Goal: Task Accomplishment & Management: Manage account settings

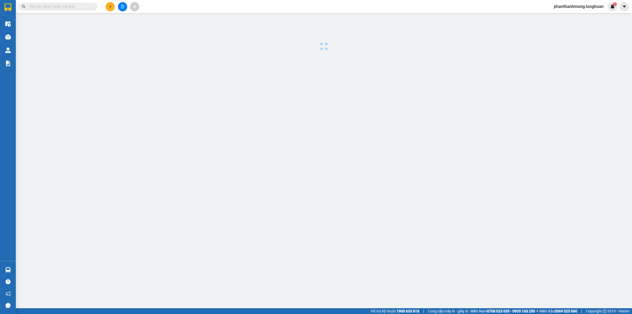
click at [49, 7] on input "text" at bounding box center [60, 7] width 62 height 6
paste input "VPVD0810250001"
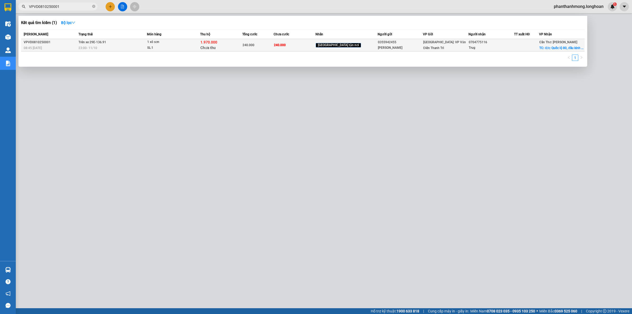
type input "VPVD0810250001"
click at [274, 46] on div "240.000" at bounding box center [258, 45] width 31 height 6
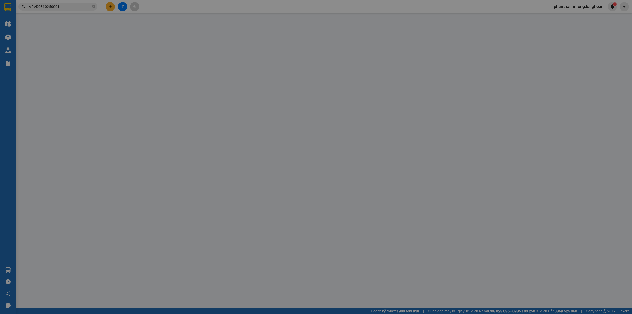
type input "0355942455"
type input "[PERSON_NAME]"
type input "0704775116"
type input "Trug"
checkbox input "true"
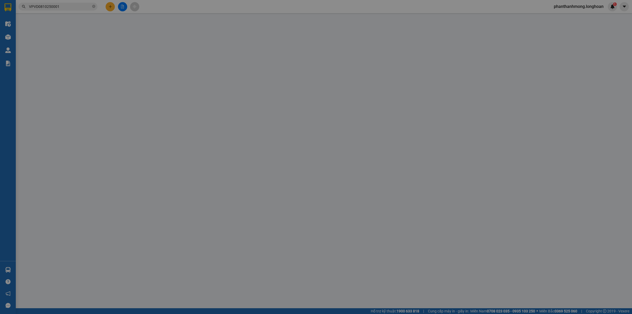
type input "đ/c: Quốc lộ 80, đầu kinh 3, [GEOGRAPHIC_DATA], xã [GEOGRAPHIC_DATA], huyện [GE…"
type input "240.000"
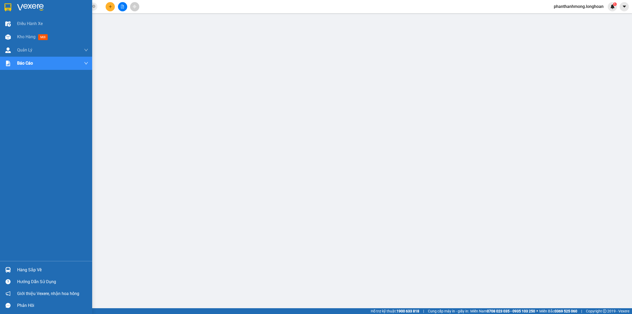
click at [8, 271] on img at bounding box center [8, 270] width 6 height 6
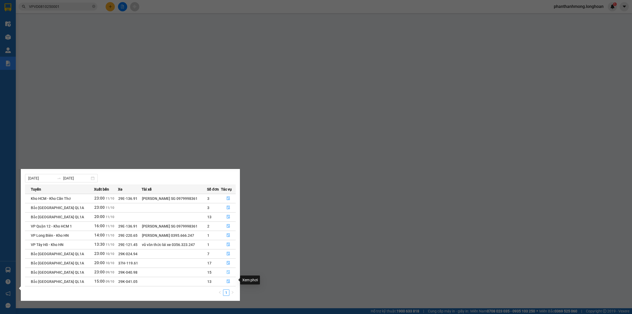
scroll to position [9, 0]
click at [225, 214] on button "button" at bounding box center [228, 215] width 14 height 8
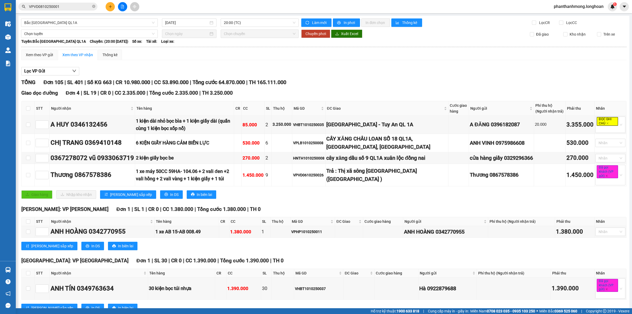
click at [249, 19] on span "20:00 (TC)" at bounding box center [260, 23] width 72 height 8
click at [239, 49] on div "23:00 (TC)" at bounding box center [242, 50] width 41 height 6
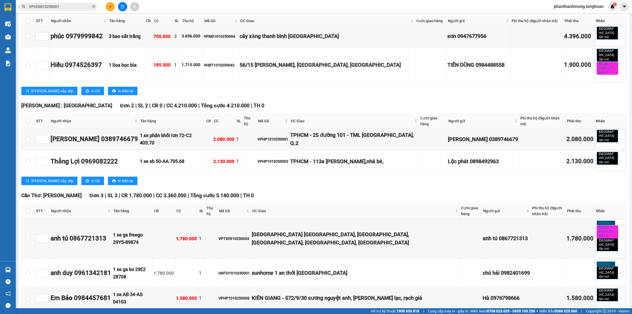
scroll to position [90, 0]
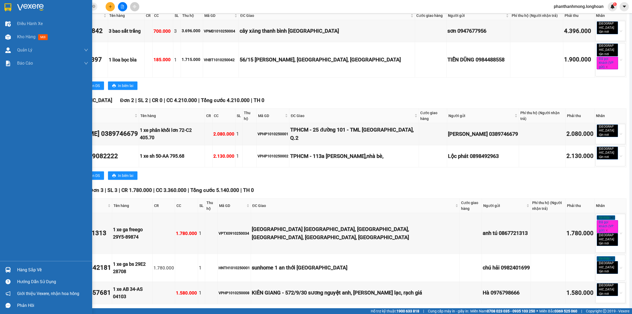
click at [6, 9] on img at bounding box center [7, 7] width 7 height 8
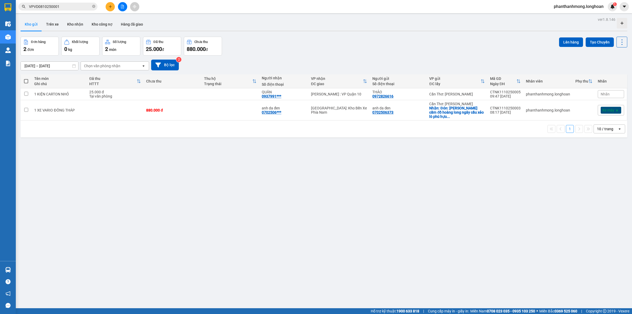
click at [163, 197] on div "ver 1.8.146 Kho gửi Trên xe Kho nhận Kho công nợ Hàng đã giao Đơn hàng 2 đơn Kh…" at bounding box center [323, 173] width 611 height 314
drag, startPoint x: 196, startPoint y: 168, endPoint x: 273, endPoint y: 129, distance: 86.9
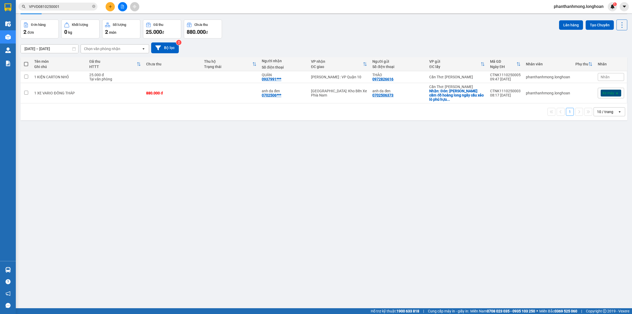
scroll to position [24, 0]
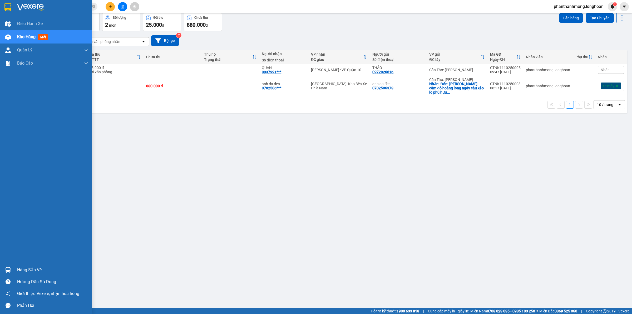
click at [11, 12] on div at bounding box center [46, 8] width 92 height 17
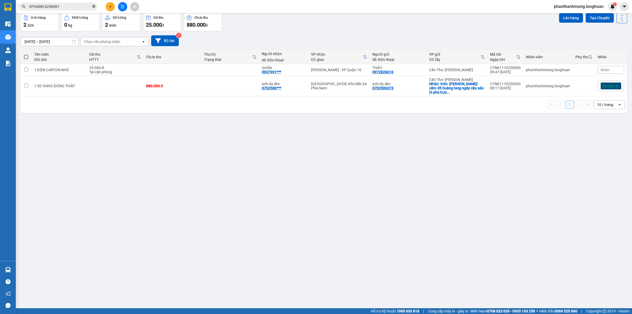
click at [94, 5] on icon "close-circle" at bounding box center [93, 6] width 3 height 3
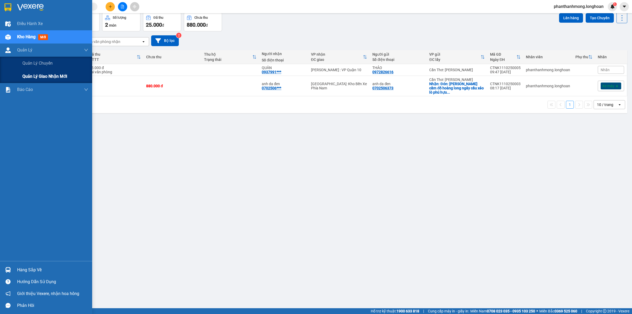
click at [28, 76] on span "Quản lý giao nhận mới" at bounding box center [44, 76] width 45 height 7
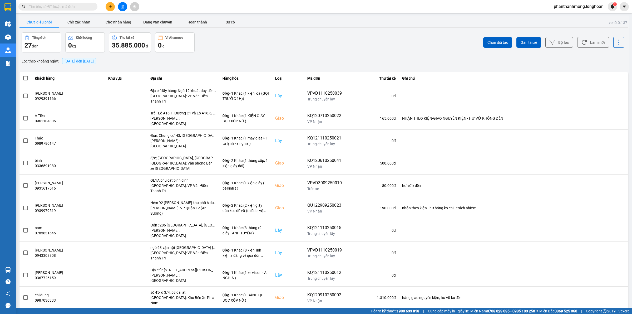
click at [138, 15] on main "ver: 0.0.137 Chưa điều phối Chờ xác nhận Chờ nhận hàng Đang vận chuyển Hoàn thà…" at bounding box center [316, 154] width 632 height 308
click at [146, 21] on button "Đang vận chuyển" at bounding box center [157, 22] width 39 height 11
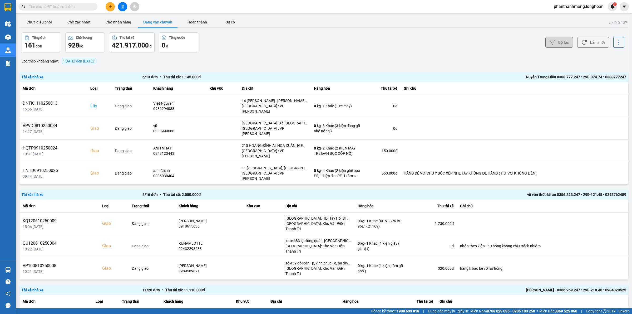
click at [550, 44] on icon at bounding box center [553, 42] width 6 height 6
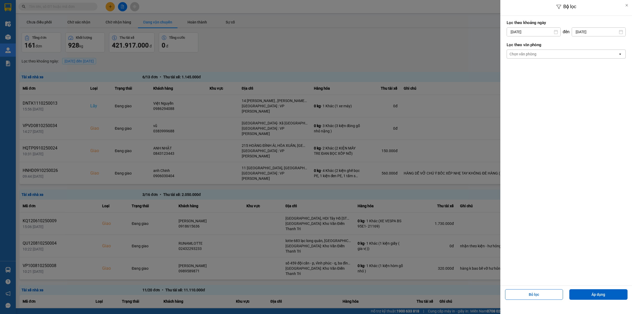
click at [531, 31] on input "[DATE]" at bounding box center [533, 32] width 53 height 8
click at [530, 71] on div "1" at bounding box center [530, 70] width 7 height 6
type input "01/10/2025"
click at [550, 56] on div "Chọn văn phòng" at bounding box center [562, 54] width 111 height 8
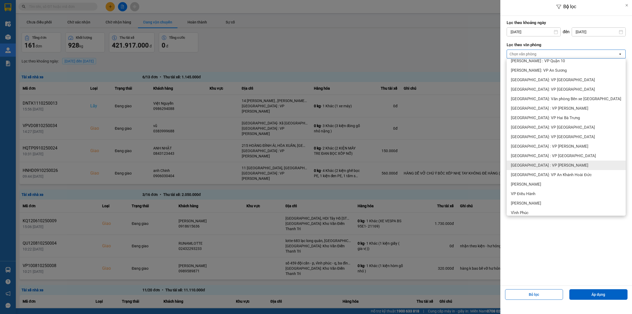
scroll to position [132, 0]
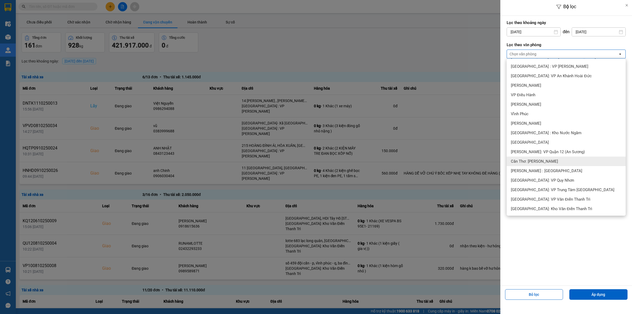
click at [546, 160] on span "Cần Thơ: [PERSON_NAME]" at bounding box center [534, 161] width 47 height 5
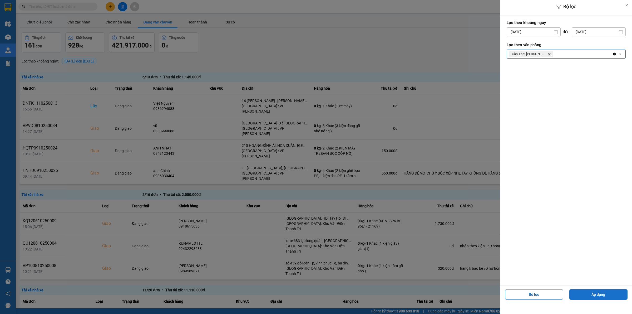
click at [589, 290] on button "Áp dụng" at bounding box center [598, 294] width 58 height 11
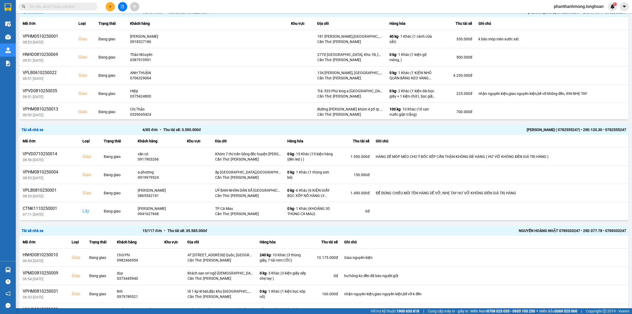
scroll to position [189, 0]
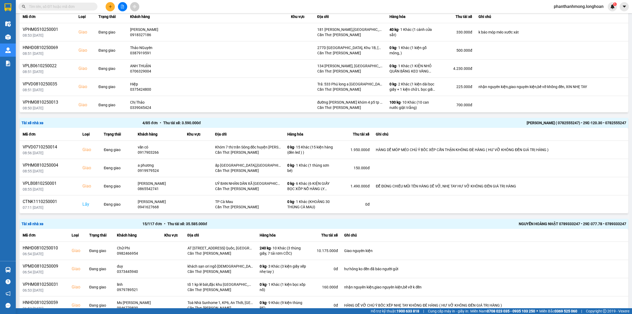
click at [111, 7] on icon "plus" at bounding box center [110, 7] width 4 height 4
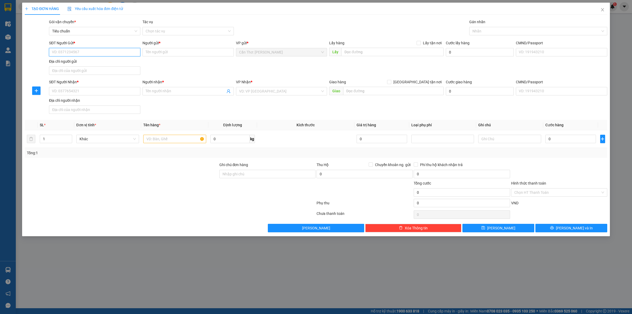
click at [119, 49] on input "SĐT Người Gửi *" at bounding box center [94, 52] width 91 height 8
paste input "0775285168"
type input "0775285168"
click at [160, 55] on input "Người gửi *" at bounding box center [187, 52] width 91 height 8
type input "CHỊ XUÂN"
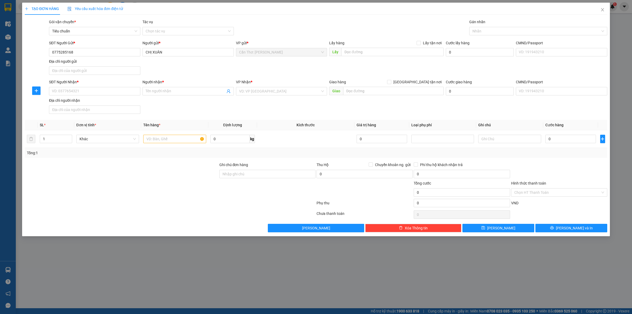
click at [123, 97] on div "SĐT Người Nhận * VD: 0377654321" at bounding box center [94, 88] width 91 height 18
click at [124, 92] on input "SĐT Người Nhận *" at bounding box center [94, 91] width 91 height 8
paste input "0962000882"
type input "0962000882"
click at [151, 94] on span at bounding box center [187, 91] width 91 height 8
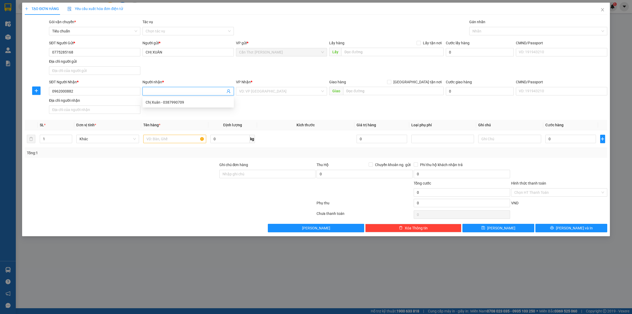
click at [133, 96] on div "SĐT Người Nhận * 0962000882" at bounding box center [94, 88] width 91 height 18
click at [169, 90] on input "Người nhận *" at bounding box center [186, 91] width 80 height 6
type input "ANH LĂNG"
click at [285, 94] on input "search" at bounding box center [279, 91] width 81 height 8
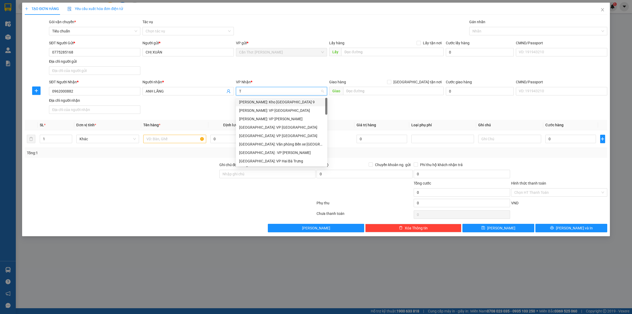
type input "TH"
click at [279, 130] on div "[GEOGRAPHIC_DATA]: Văn phòng Bến xe [GEOGRAPHIC_DATA]" at bounding box center [281, 127] width 85 height 6
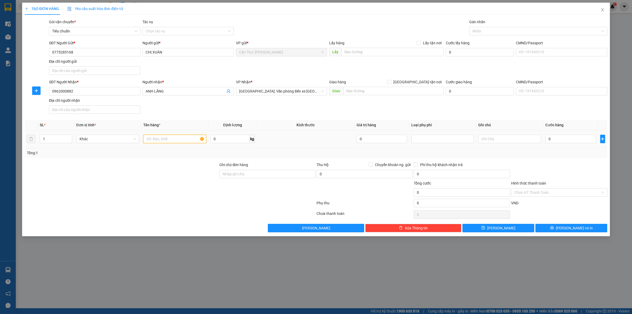
click at [168, 137] on input "text" at bounding box center [174, 139] width 63 height 8
type input "1 KIỆN PIN BỌC XỐP NỔ"
click at [562, 142] on input "0" at bounding box center [570, 139] width 51 height 8
type input "1"
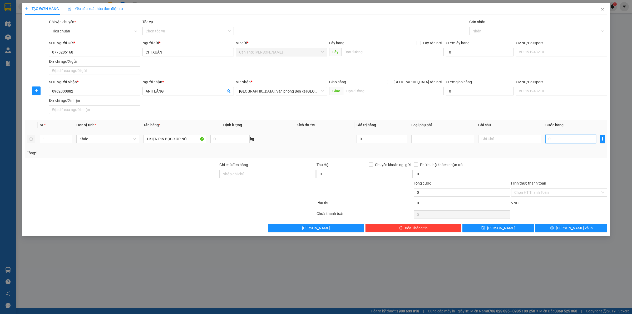
type input "1"
type input "10"
type input "100"
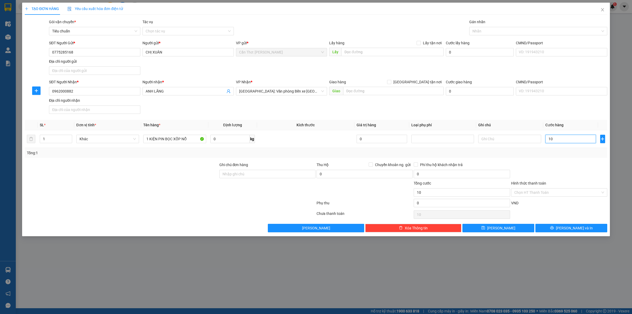
type input "100"
type input "1.000"
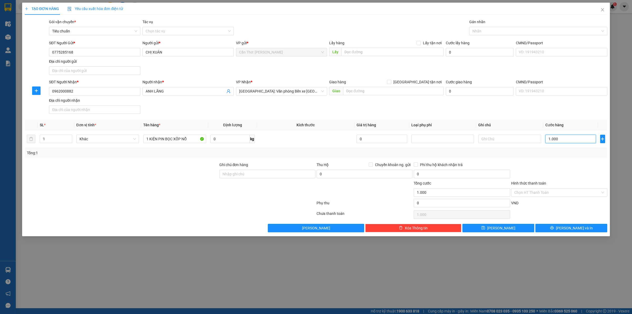
type input "10.000"
type input "100.000"
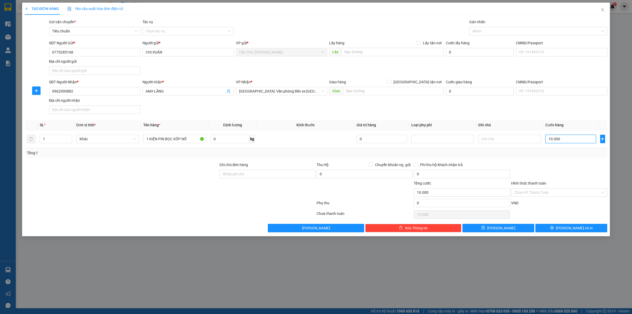
type input "100.000"
drag, startPoint x: 258, startPoint y: 173, endPoint x: 259, endPoint y: 178, distance: 5.3
click at [258, 173] on input "Ghi chú đơn hàng" at bounding box center [267, 174] width 96 height 8
type input "nhận nguyên kiện, giao nguyên kiện, bể vỡ không đền"
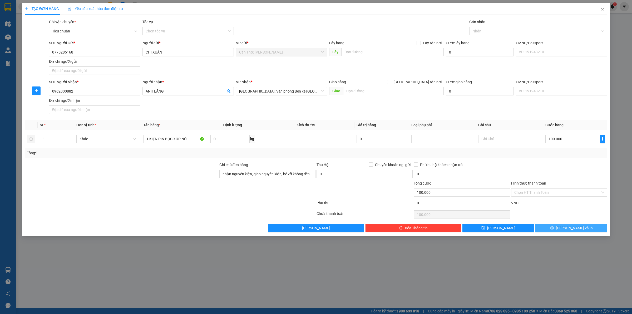
click at [553, 229] on button "Lưu và In" at bounding box center [571, 228] width 72 height 8
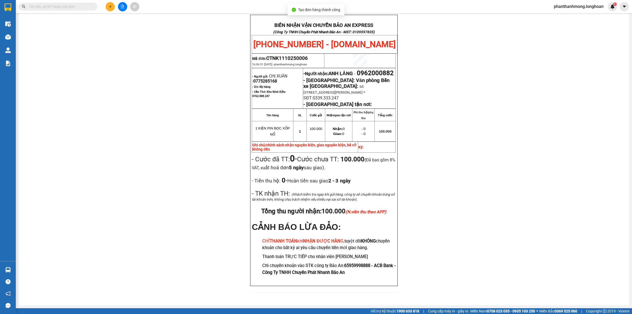
scroll to position [266, 0]
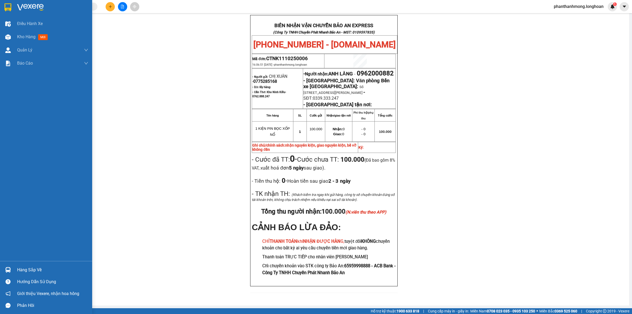
click at [9, 10] on img at bounding box center [7, 7] width 7 height 8
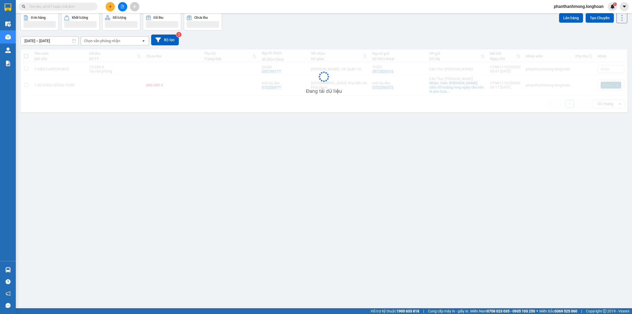
scroll to position [24, 0]
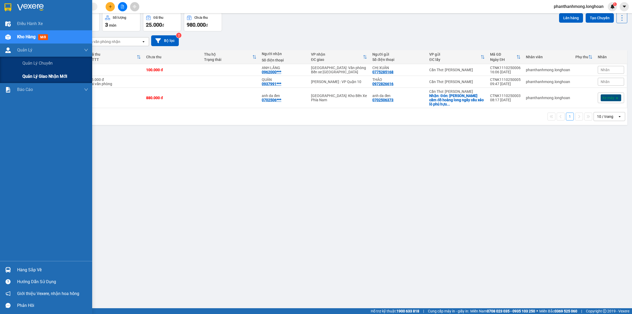
click at [56, 81] on div "Quản lý giao nhận mới" at bounding box center [55, 76] width 66 height 13
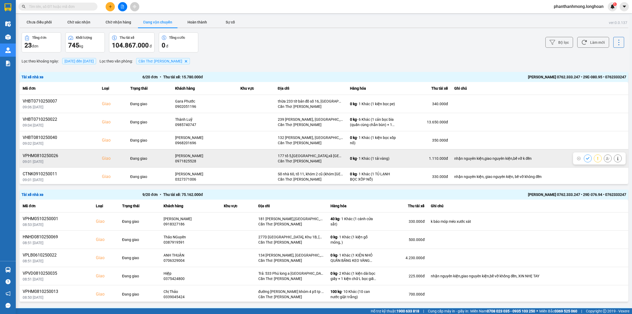
click at [48, 157] on div "VPHM0810250026" at bounding box center [59, 155] width 73 height 6
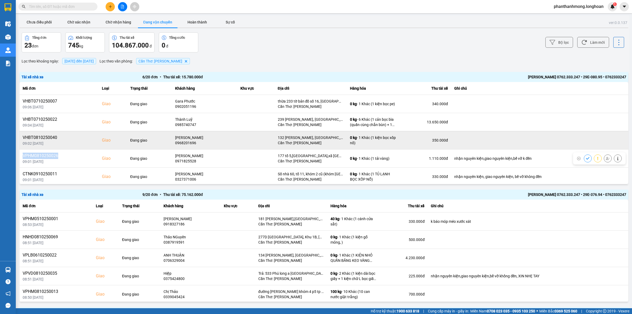
copy div "VPHM0810250026"
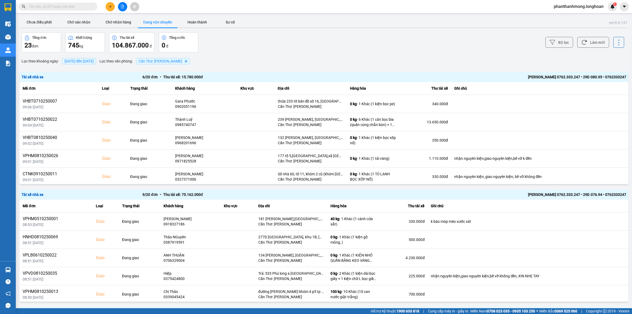
click at [60, 6] on input "text" at bounding box center [60, 7] width 62 height 6
paste input "VPHM0810250026"
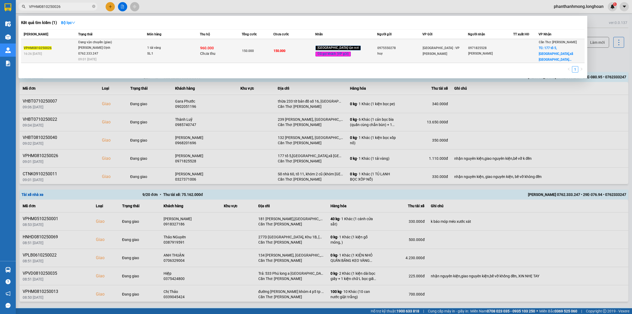
type input "VPHM0810250026"
click at [152, 45] on div "1 tải vàng" at bounding box center [166, 48] width 39 height 6
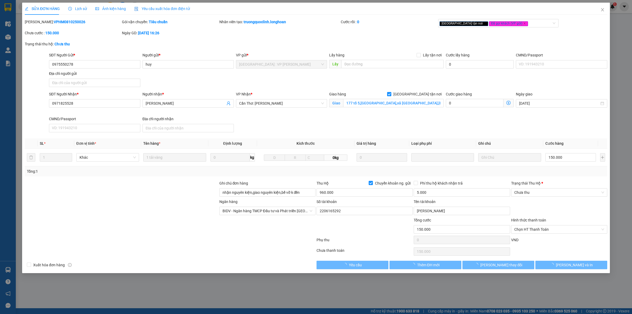
type input "0975550278"
type input "huy"
type input "0971825528"
type input "hồ minh tân"
checkbox input "true"
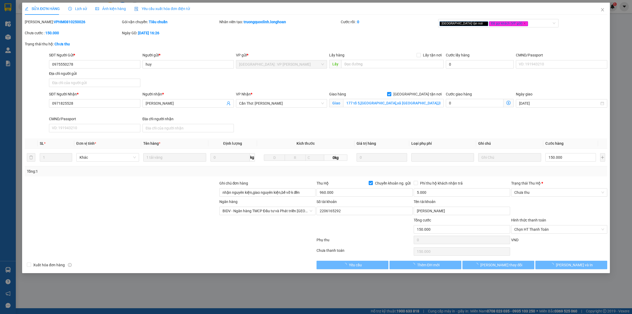
type input "177 tổ 5,ấp tân chủ,xã tân thuận tây,tp cao lãnh,đồng tháp"
type input "nhận nguyên kiện,giao nguyên kiện,bể vỡ k đền"
type input "150.000"
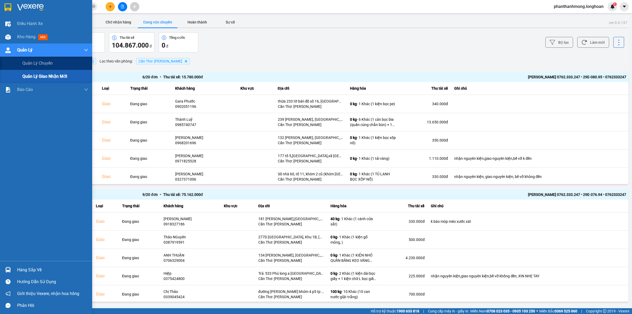
drag, startPoint x: 46, startPoint y: 75, endPoint x: 50, endPoint y: 74, distance: 4.6
click at [45, 76] on span "Quản lý giao nhận mới" at bounding box center [44, 76] width 45 height 7
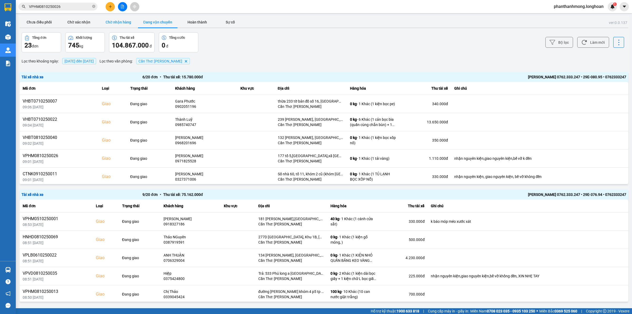
click at [122, 22] on button "Chờ nhận hàng" at bounding box center [117, 22] width 39 height 11
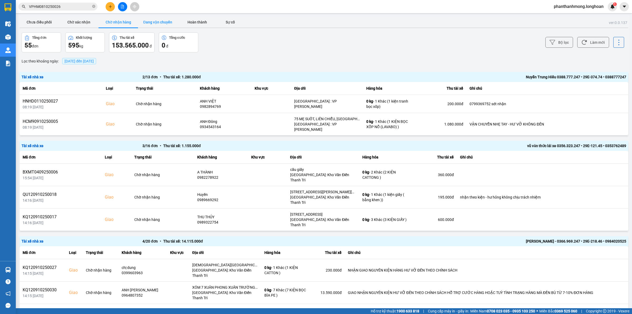
click at [156, 24] on button "Đang vận chuyển" at bounding box center [157, 22] width 39 height 11
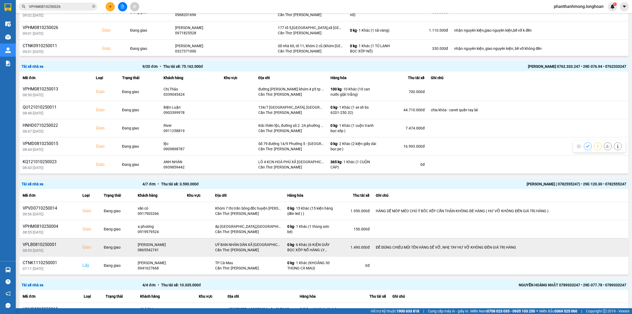
scroll to position [132, 0]
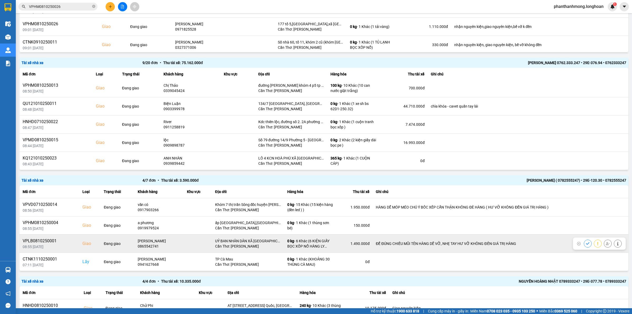
click at [49, 239] on div "VPLB0810250001" at bounding box center [49, 241] width 53 height 6
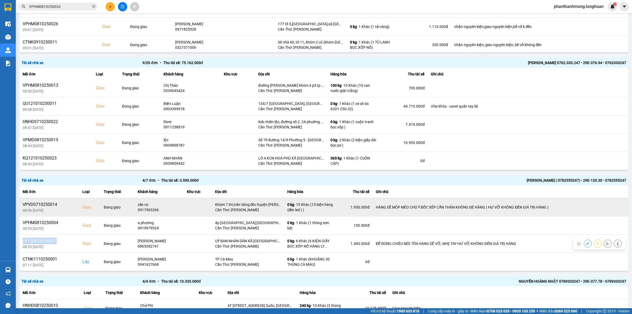
copy div "VPLB0810250001"
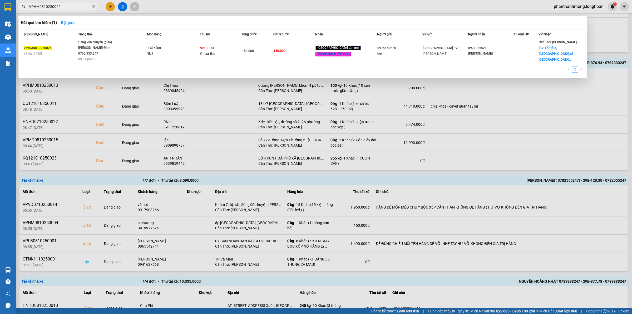
click at [57, 7] on input "VPHM0810250026" at bounding box center [60, 7] width 62 height 6
paste input "LB0810250001"
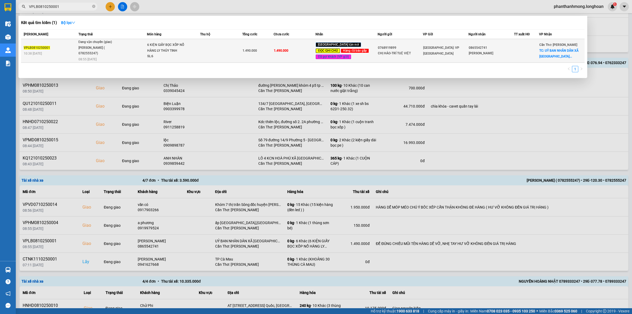
type input "VPLB0810250001"
click at [121, 47] on span "Đang vận chuyển (giao) NGUYỄN VĂN THANH ( 0782555247) 08:55 - 11/10" at bounding box center [112, 50] width 68 height 22
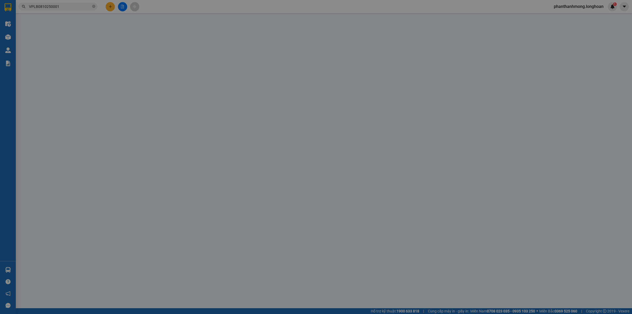
type input "0768919899"
type input "CHỊ HẢO-TRÍ TUỆ VIỆT"
type input "0865542741"
type input "[PERSON_NAME]"
checkbox input "true"
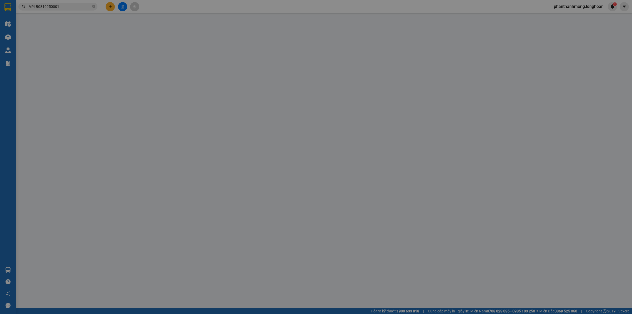
type input "UỶ BAN NHÂN DÂN XÃ [GEOGRAPHIC_DATA] , [GEOGRAPHIC_DATA], [GEOGRAPHIC_DATA]"
type input "ĐỂ ĐÚNG CHIỀU MŨI TÊN HÀNG DỄ VỠ, NHẸ TAY HƯ VỠ KHÔNG ĐỀN GIÁ TRỊ HÀNG"
type input "0"
type input "1.490.000"
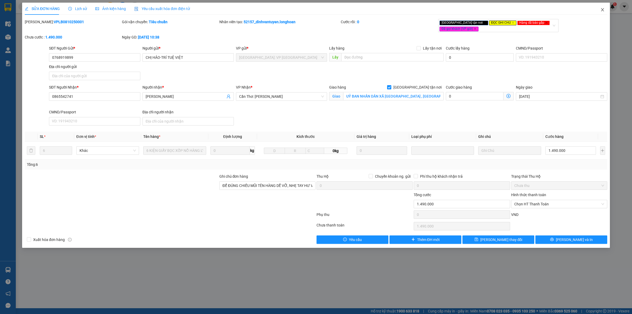
click at [607, 13] on span "Close" at bounding box center [602, 10] width 15 height 15
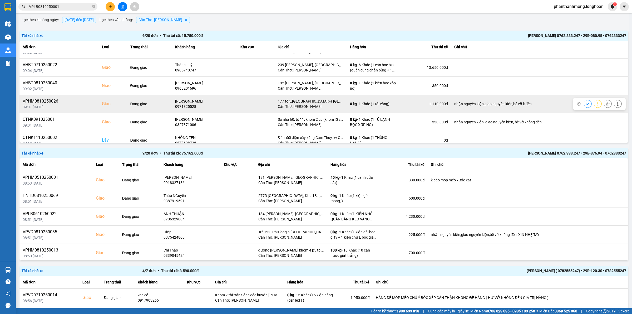
scroll to position [20, 0]
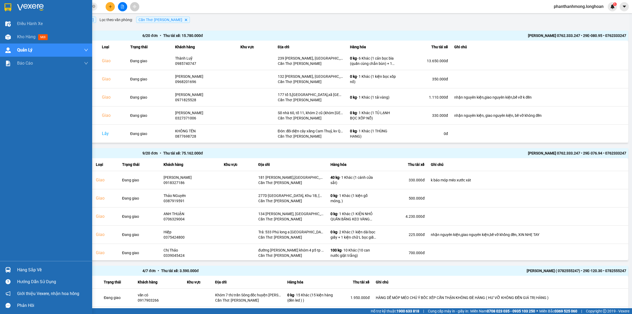
click at [4, 6] on img at bounding box center [7, 7] width 7 height 8
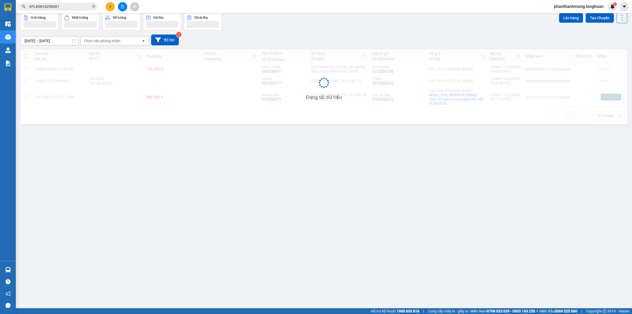
scroll to position [24, 0]
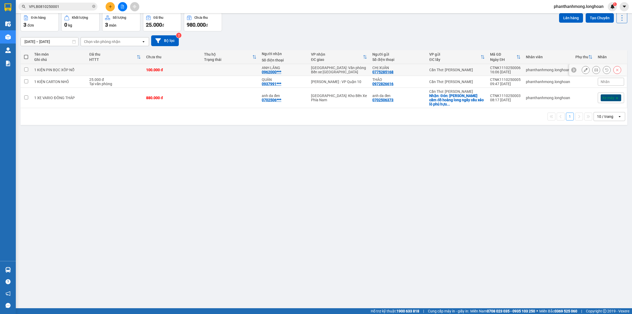
click at [592, 69] on button at bounding box center [595, 69] width 7 height 9
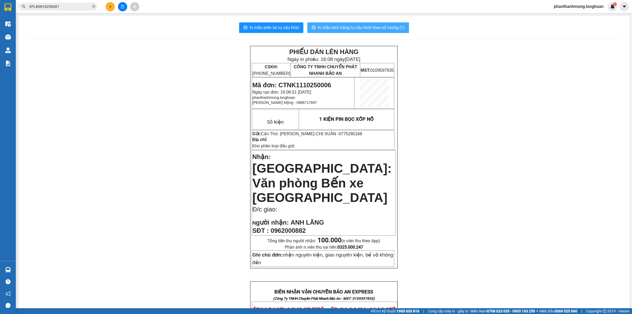
click at [357, 27] on span "In mẫu tem hàng tự cấu hình theo số lượng (1)" at bounding box center [361, 27] width 87 height 7
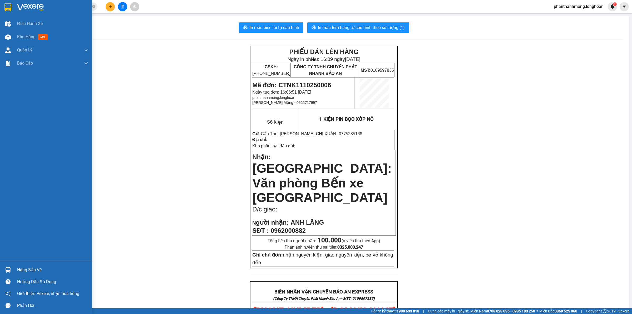
click at [9, 6] on img at bounding box center [7, 7] width 7 height 8
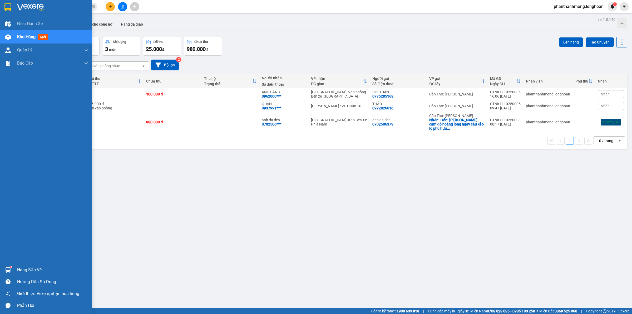
click at [11, 12] on div at bounding box center [46, 8] width 92 height 17
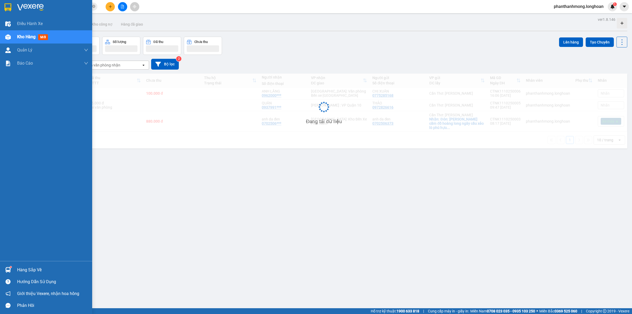
click at [11, 262] on div "Hàng sắp về Hướng dẫn sử dụng Giới thiệu Vexere, nhận hoa hồng Phản hồi" at bounding box center [46, 286] width 92 height 50
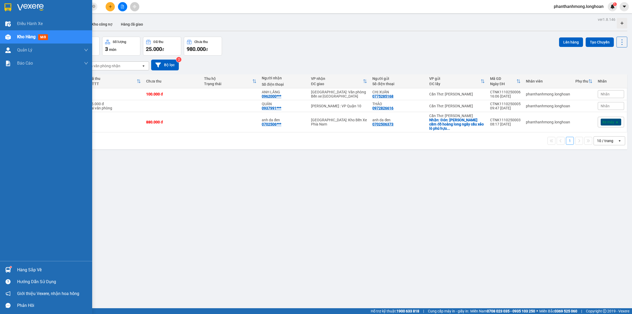
click at [6, 268] on img at bounding box center [8, 270] width 6 height 6
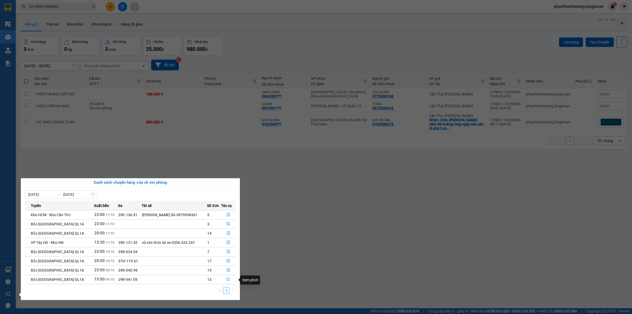
click at [227, 280] on icon "file-done" at bounding box center [228, 279] width 4 height 4
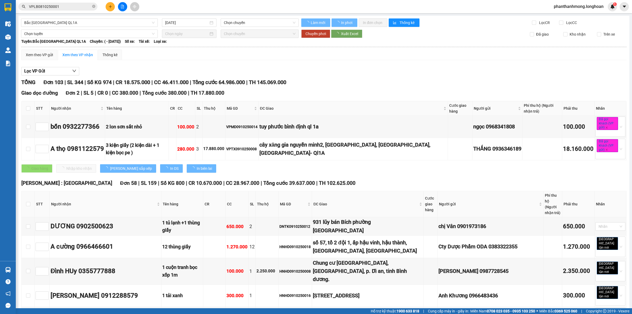
type input "09/10/2025"
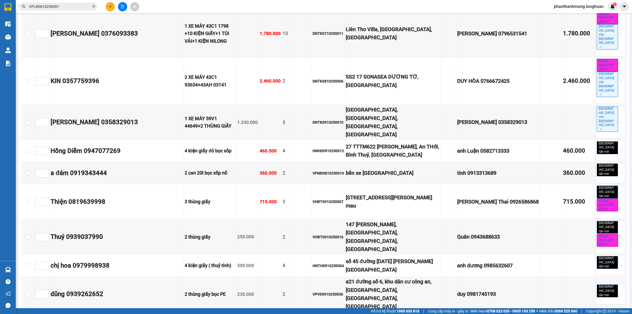
scroll to position [2158, 0]
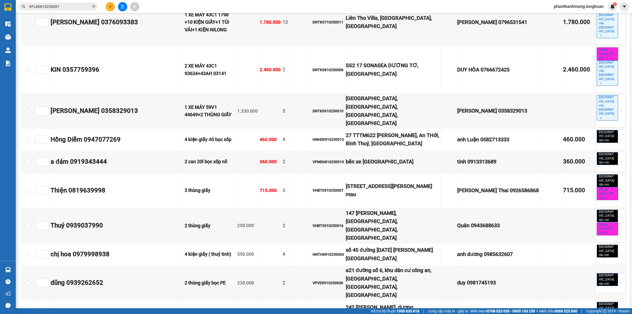
copy div "0933321020"
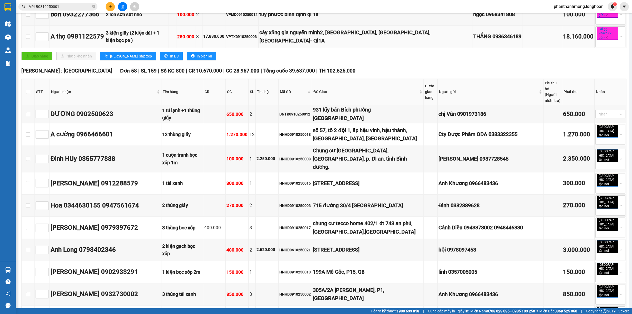
scroll to position [0, 0]
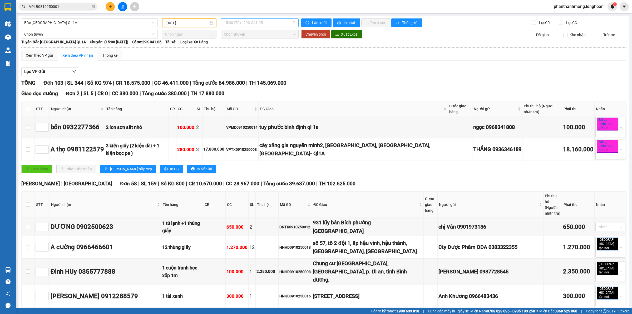
click at [230, 23] on span "15:00 (TC) - 29K-041.05" at bounding box center [260, 23] width 72 height 8
click at [245, 49] on div "23:00 (TC) - 29K-040.98" at bounding box center [242, 50] width 41 height 6
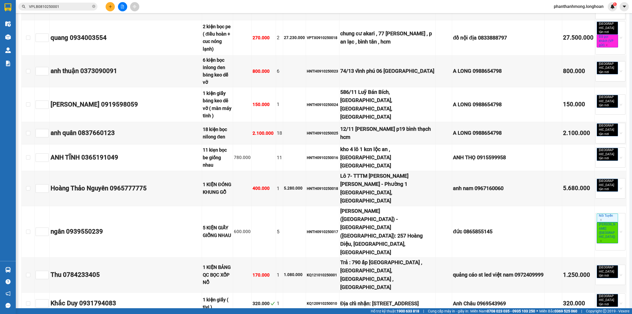
scroll to position [2964, 0]
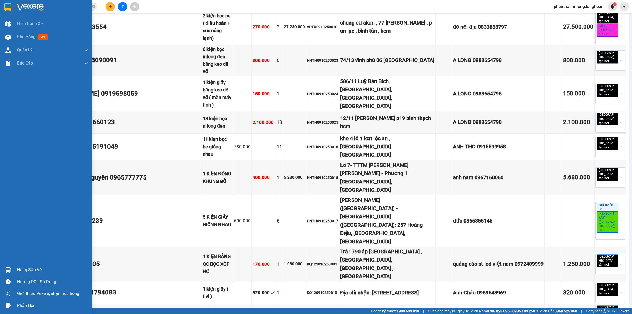
click at [0, 3] on div at bounding box center [46, 8] width 92 height 17
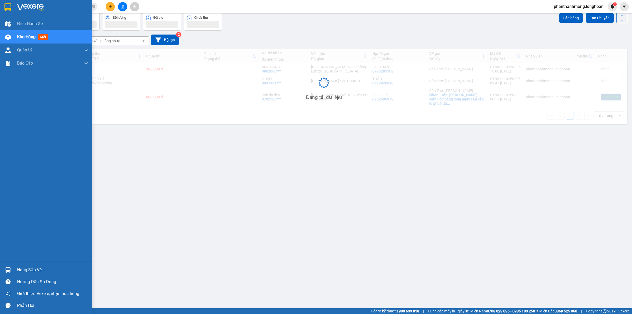
scroll to position [24, 0]
click at [20, 272] on div "Hàng sắp về" at bounding box center [52, 270] width 71 height 8
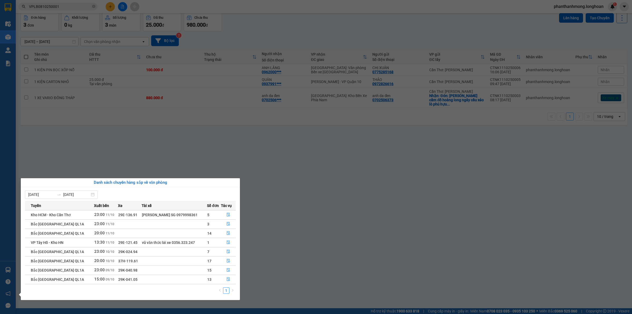
click at [295, 173] on section "Kết quả tìm kiếm ( 1 ) Bộ lọc Mã ĐH Trạng thái Món hàng Thu hộ Tổng cước Chưa c…" at bounding box center [316, 157] width 632 height 314
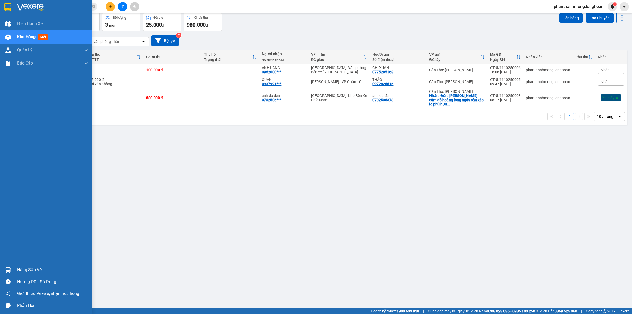
click at [12, 7] on div at bounding box center [7, 7] width 9 height 9
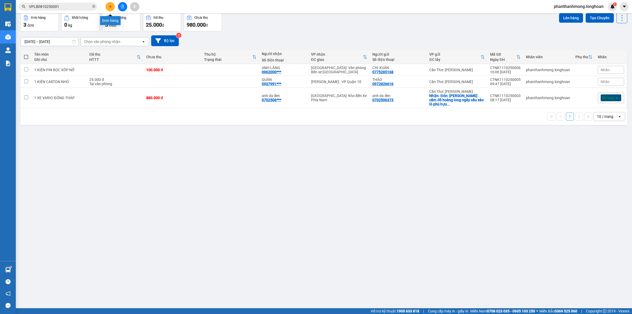
click at [106, 6] on button at bounding box center [110, 6] width 9 height 9
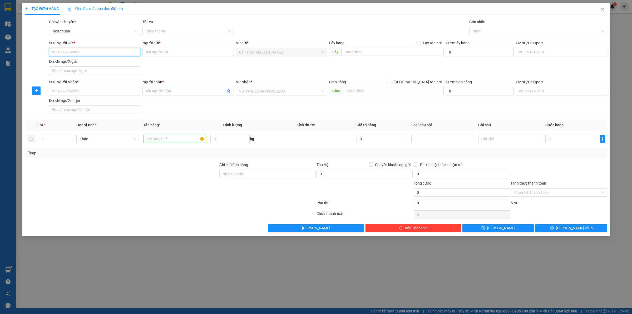
click at [85, 53] on input "SĐT Người Gửi *" at bounding box center [94, 52] width 91 height 8
paste input "0824323829"
type input "0824323829"
click at [199, 55] on input "Người gửi *" at bounding box center [187, 52] width 91 height 8
paste input "Lê Thị Thu Sương"
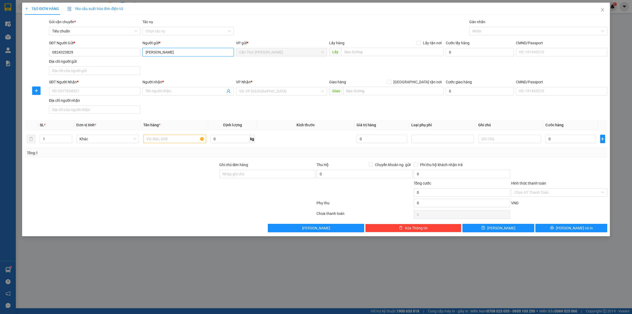
type input "Lê Thị Thu Sương"
click at [109, 94] on input "SĐT Người Nhận *" at bounding box center [94, 91] width 91 height 8
paste input "0962380121"
type input "0962380121"
drag, startPoint x: 151, startPoint y: 94, endPoint x: 152, endPoint y: 91, distance: 2.7
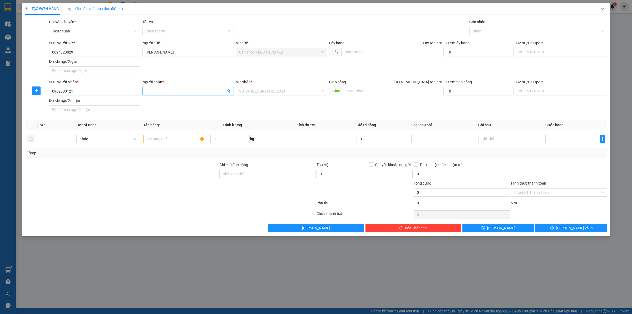
click at [151, 94] on input "Người nhận *" at bounding box center [186, 91] width 80 height 6
paste input "Trần Lê Xuân Hưng"
click at [191, 92] on input "Trần Lê Xuân HưngQ" at bounding box center [186, 91] width 80 height 6
type input "Trần Lê Xuân Hưng"
drag, startPoint x: 384, startPoint y: 56, endPoint x: 392, endPoint y: 51, distance: 9.2
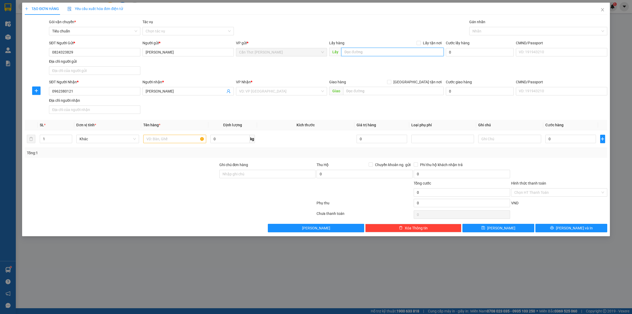
click at [385, 56] on input "text" at bounding box center [392, 52] width 102 height 8
paste input "Đón: bến đò trà uối. Cạnh trường thpt thốt nốt."
type input "Đón: bến đò trà uối. Cạnh trường thpt thốt nốt."
click at [421, 43] on span at bounding box center [419, 43] width 4 height 4
click at [420, 43] on input "Lấy tận nơi" at bounding box center [419, 43] width 4 height 4
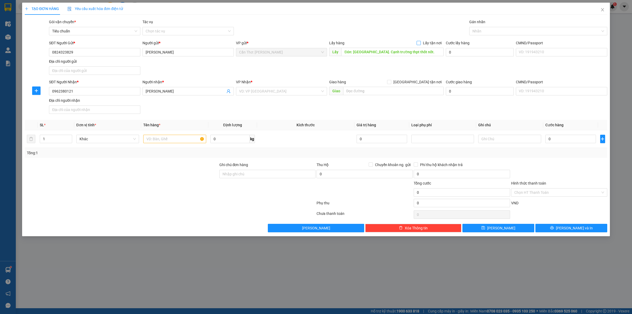
checkbox input "true"
click at [418, 90] on input "text" at bounding box center [393, 91] width 101 height 8
paste input "Trả: b22 bạch đằng quận tân bình"
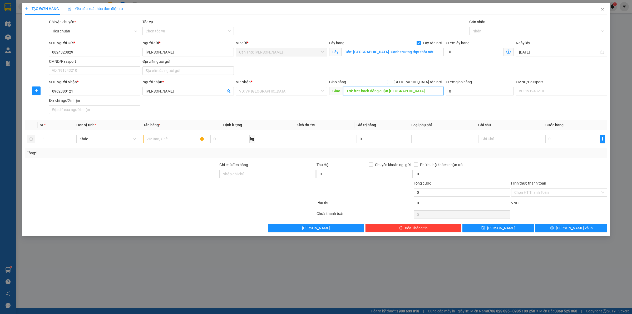
type input "Trả: b22 bạch đằng quận tân bình"
drag, startPoint x: 417, startPoint y: 83, endPoint x: 384, endPoint y: 88, distance: 33.4
click at [391, 82] on input "[GEOGRAPHIC_DATA] tận nơi" at bounding box center [389, 82] width 4 height 4
checkbox input "true"
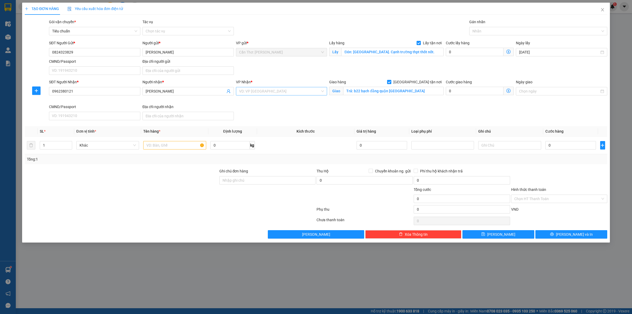
click at [323, 94] on div "VD: VP Sài Gòn" at bounding box center [281, 91] width 91 height 8
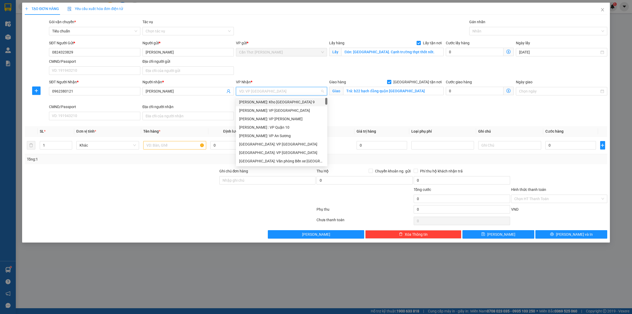
click at [315, 93] on input "search" at bounding box center [279, 91] width 81 height 8
type input "KHO"
click at [287, 128] on div "Hồ Chí Minh : Kho Quận 12" at bounding box center [281, 127] width 85 height 6
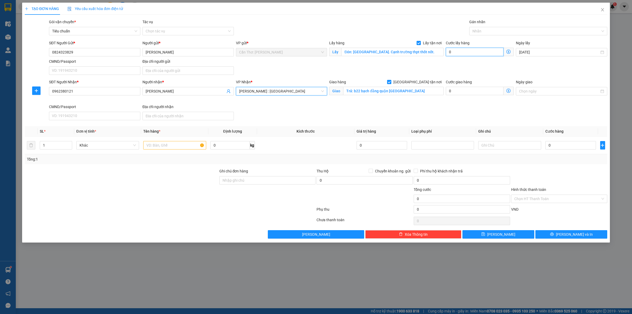
click at [469, 56] on input "0" at bounding box center [475, 52] width 58 height 8
type input "1"
type input "10"
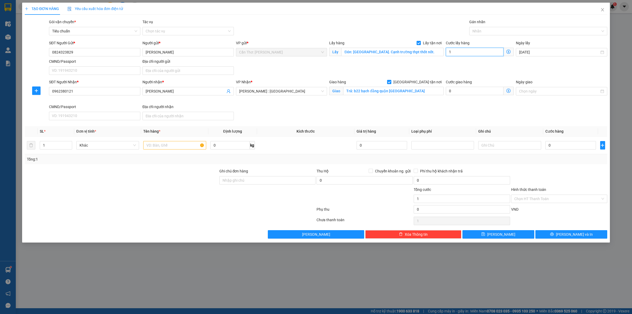
type input "10"
type input "100"
type input "1.000"
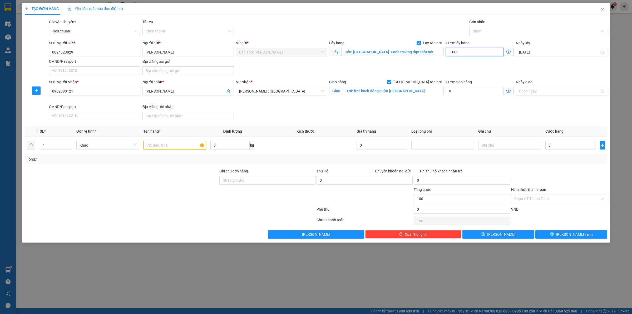
type input "1.000"
type input "10.000"
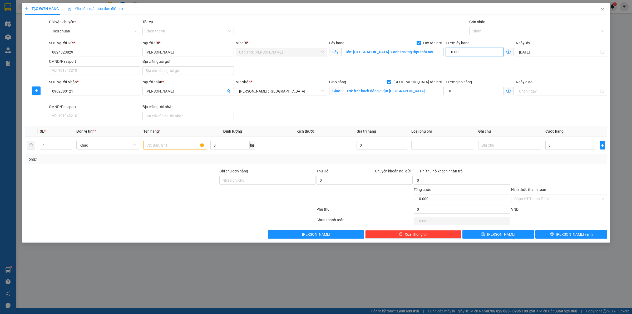
type input "100.000"
click at [556, 149] on input "0" at bounding box center [570, 145] width 51 height 8
type input "5"
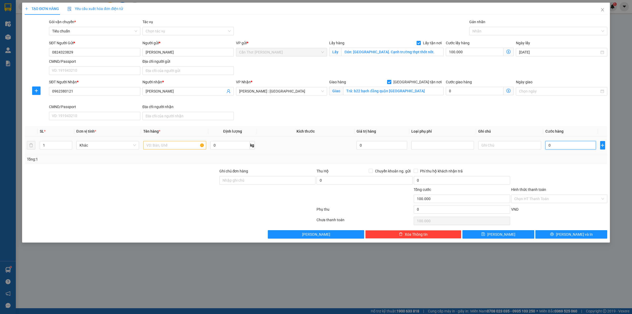
type input "100.005"
type input "57"
type input "100.057"
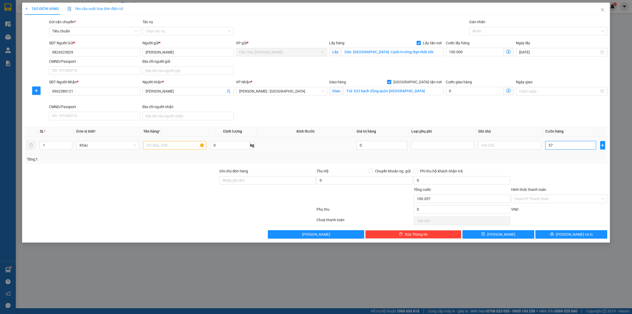
type input "570"
type input "100.570"
type input "5.700"
type input "105.700"
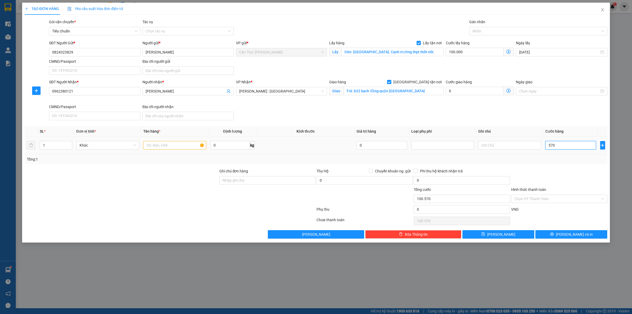
type input "105.700"
type input "57.000"
type input "157.000"
type input "570.000"
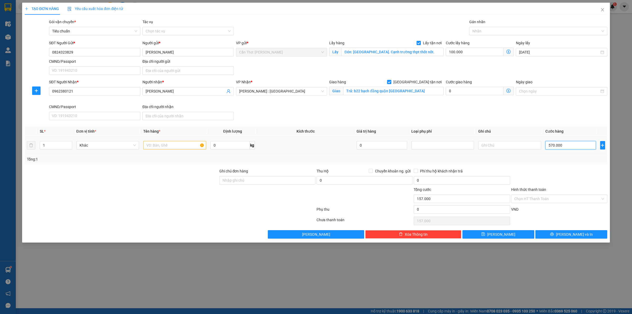
type input "670.000"
type input "570.000"
click at [503, 23] on div "Gán nhãn" at bounding box center [538, 23] width 138 height 8
click at [494, 34] on div at bounding box center [536, 31] width 130 height 6
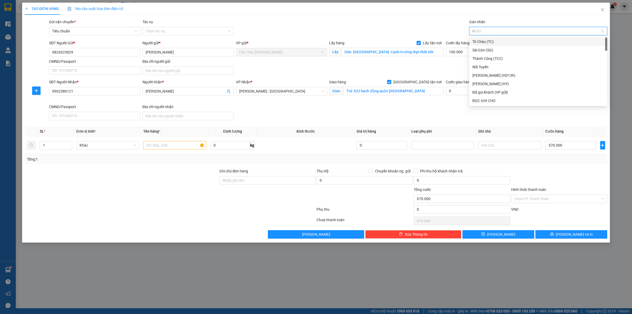
type input "XE"
click at [479, 40] on div "Xe máy" at bounding box center [538, 42] width 132 height 6
click at [487, 31] on span "Xe máy" at bounding box center [480, 31] width 18 height 5
type input "GTN"
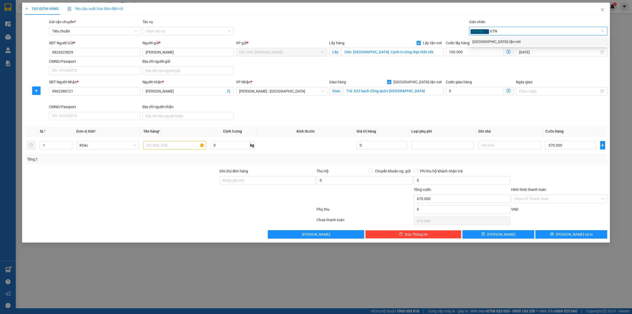
click at [497, 43] on div "[GEOGRAPHIC_DATA] tận nơi" at bounding box center [538, 42] width 132 height 6
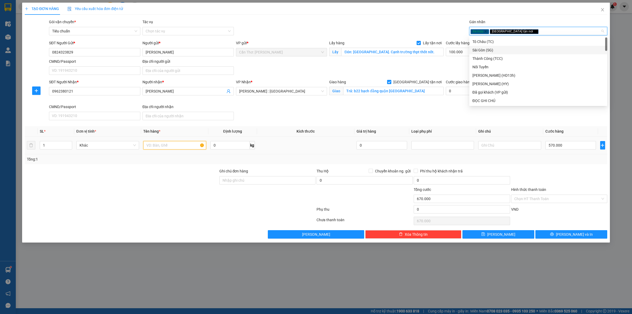
click at [157, 147] on input "text" at bounding box center [174, 145] width 63 height 8
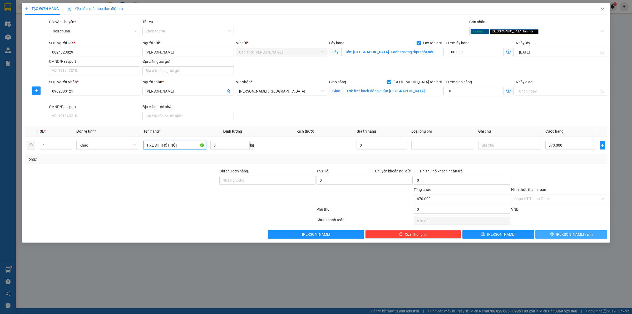
type input "1 XE SH THỐT NỐT"
click at [559, 232] on button "Lưu và In" at bounding box center [571, 234] width 72 height 8
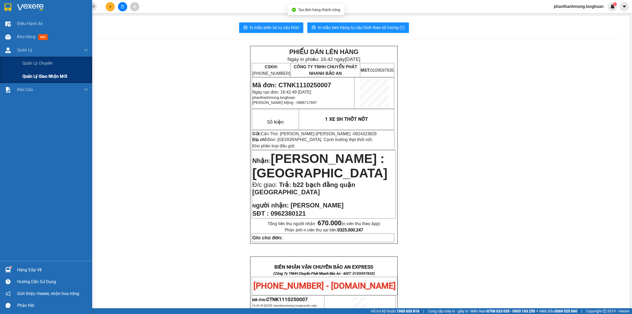
click at [53, 77] on span "Quản lý giao nhận mới" at bounding box center [44, 76] width 45 height 7
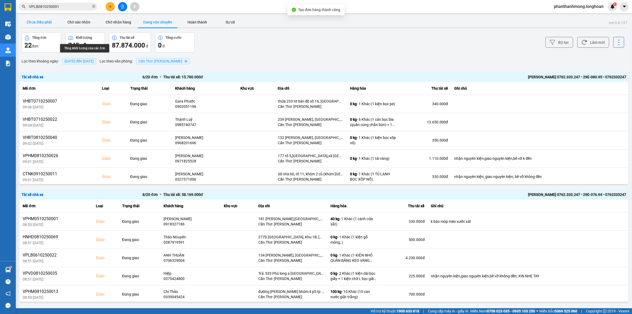
click at [36, 26] on button "Chưa điều phối" at bounding box center [38, 22] width 39 height 11
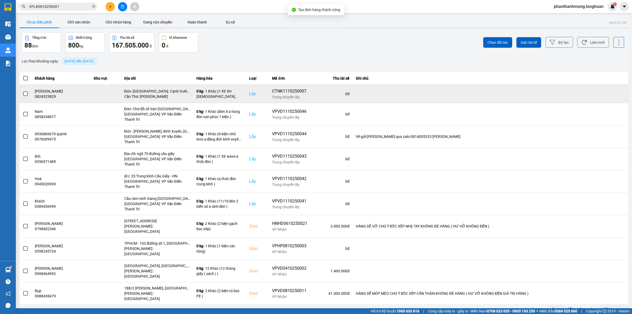
click at [23, 93] on label at bounding box center [26, 94] width 6 height 6
click at [23, 91] on input "checkbox" at bounding box center [23, 91] width 0 height 0
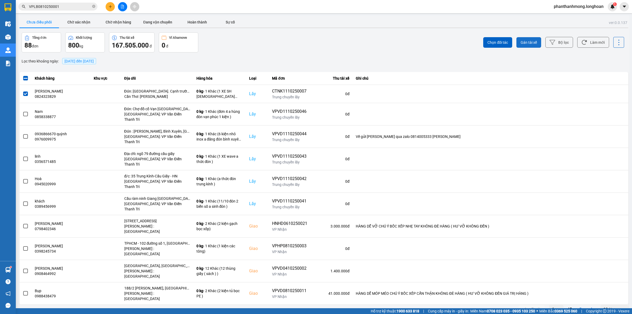
click at [533, 40] on span "Gán tài xế" at bounding box center [529, 42] width 16 height 5
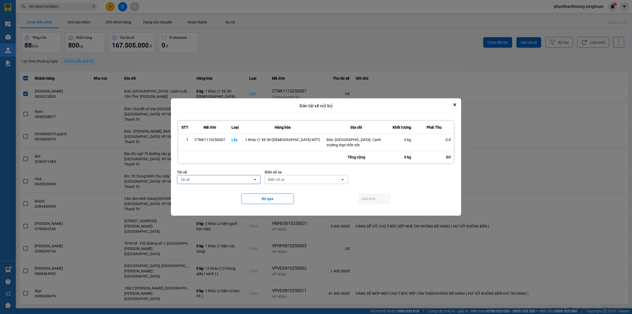
click at [230, 182] on div "Tài xế" at bounding box center [215, 179] width 76 height 8
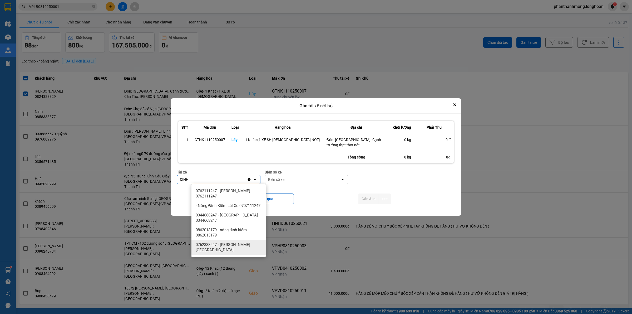
type input "DINH"
click at [232, 246] on span "0762333247 - Nguyễn Bình Định 0762.333.247" at bounding box center [230, 247] width 68 height 11
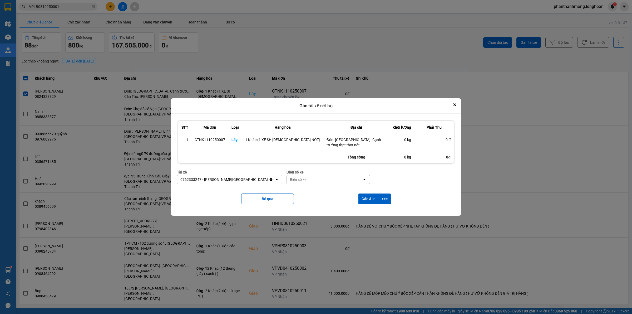
click at [317, 178] on div "Biển số xe" at bounding box center [325, 179] width 76 height 8
type input "95"
click at [313, 211] on span "29E-080.95" at bounding box center [303, 209] width 19 height 5
click at [383, 198] on button "dialog" at bounding box center [385, 198] width 12 height 11
click at [364, 215] on span "Chỉ gán tài" at bounding box center [358, 212] width 17 height 5
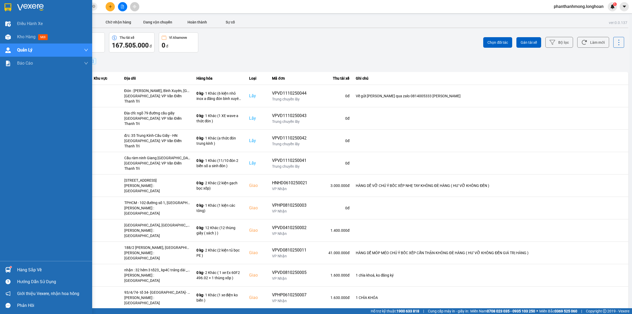
click at [6, 3] on div at bounding box center [7, 7] width 9 height 9
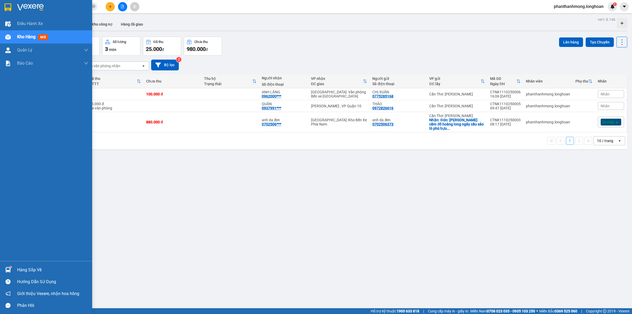
click at [7, 11] on img at bounding box center [7, 7] width 7 height 8
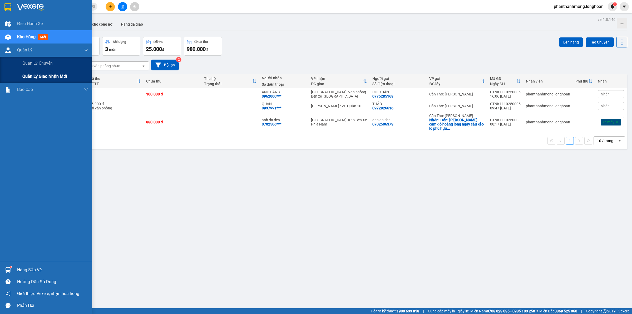
click at [56, 77] on span "Quản lý giao nhận mới" at bounding box center [44, 76] width 45 height 7
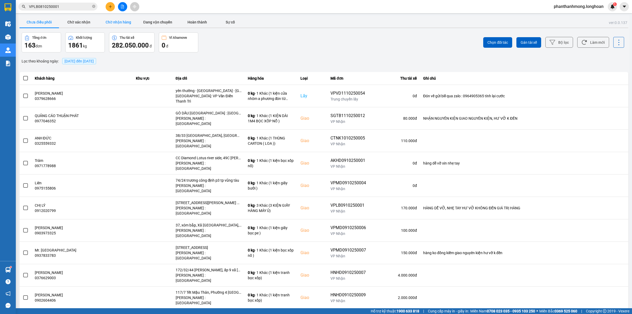
click at [127, 23] on button "Chờ nhận hàng" at bounding box center [117, 22] width 39 height 11
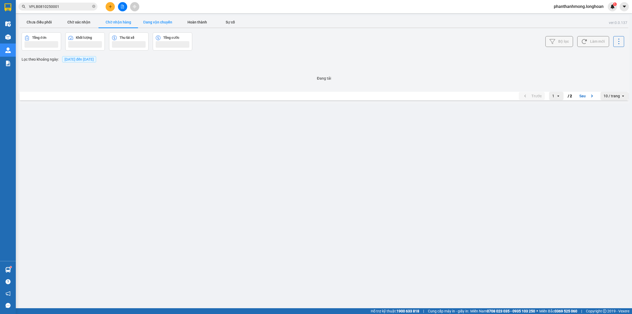
click at [164, 20] on button "Đang vận chuyển" at bounding box center [157, 22] width 39 height 11
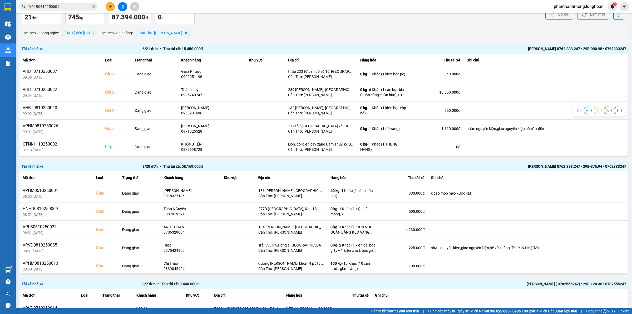
scroll to position [66, 0]
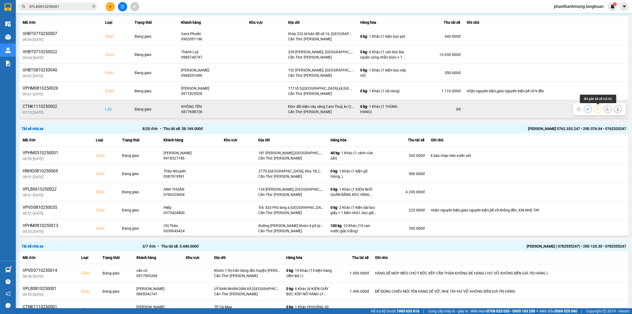
click at [604, 107] on button at bounding box center [607, 108] width 7 height 9
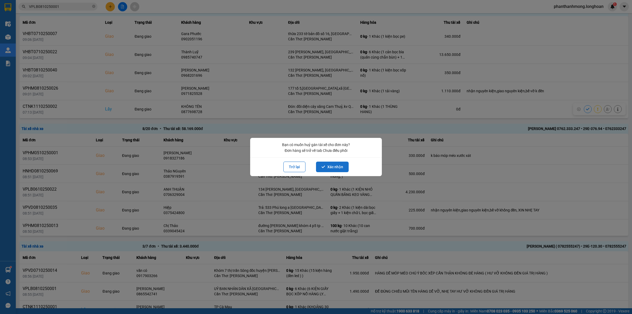
click at [331, 165] on button "Xác nhận" at bounding box center [332, 166] width 33 height 11
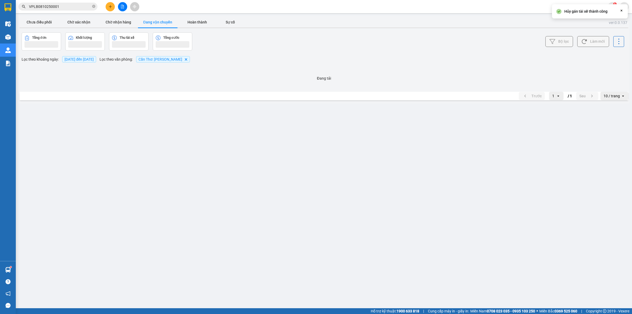
scroll to position [0, 0]
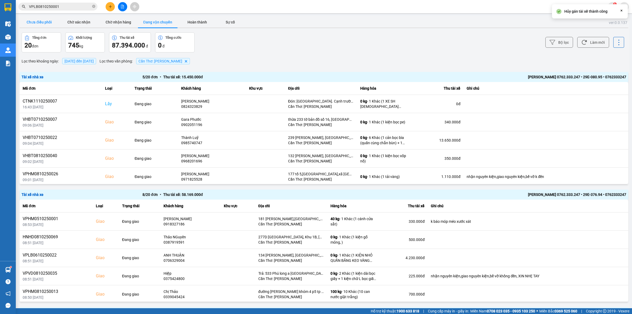
click at [45, 23] on button "Chưa điều phối" at bounding box center [38, 22] width 39 height 11
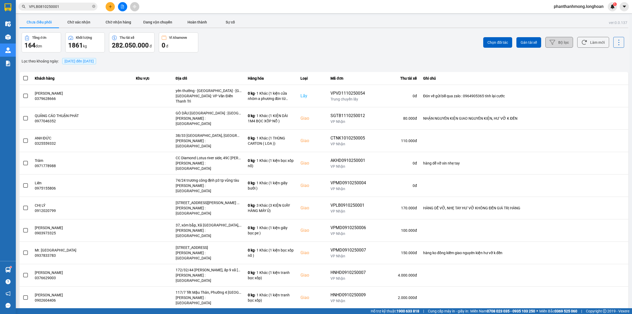
click at [570, 40] on button "Bộ lọc" at bounding box center [559, 42] width 28 height 11
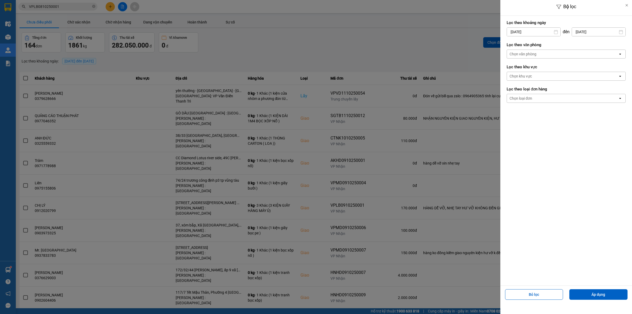
click at [525, 32] on input "[DATE]" at bounding box center [533, 32] width 53 height 8
click at [526, 66] on div "1" at bounding box center [531, 70] width 11 height 11
type input "01/10/2025"
click at [543, 56] on div "Chọn văn phòng" at bounding box center [562, 54] width 111 height 8
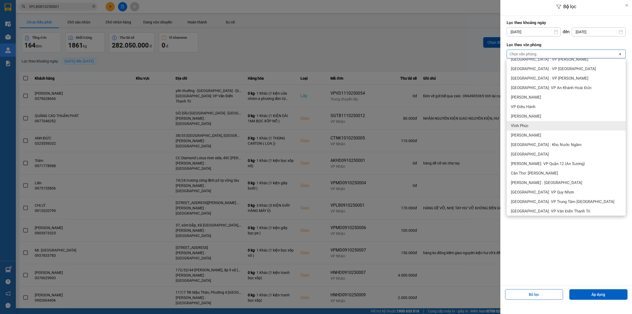
scroll to position [132, 0]
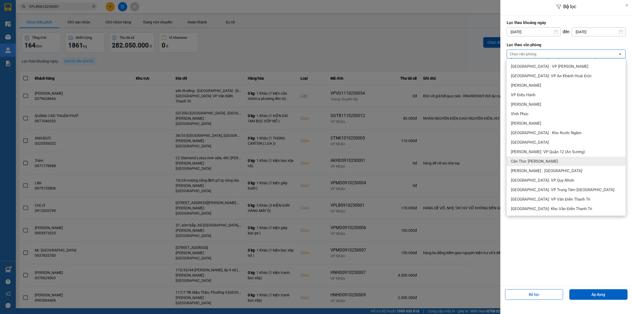
click at [552, 162] on div "Cần Thơ: [PERSON_NAME]" at bounding box center [566, 160] width 119 height 9
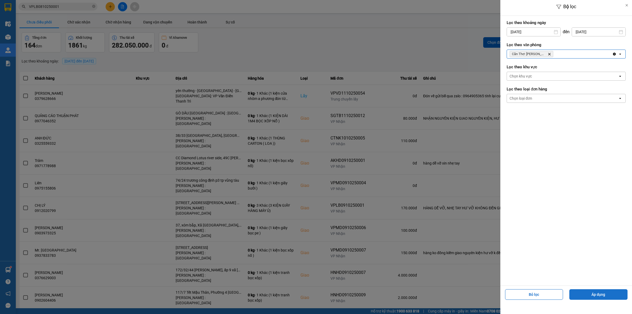
click at [585, 295] on button "Áp dụng" at bounding box center [598, 294] width 58 height 11
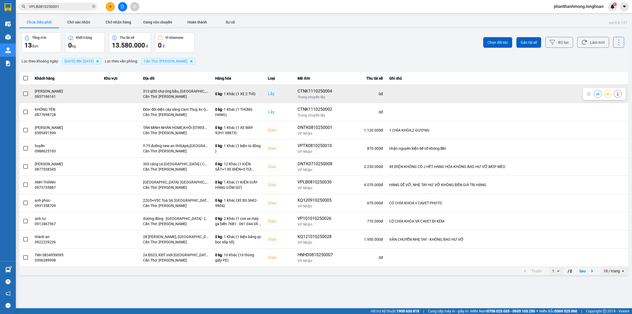
click at [24, 92] on span at bounding box center [25, 93] width 5 height 5
click at [23, 91] on input "checkbox" at bounding box center [23, 91] width 0 height 0
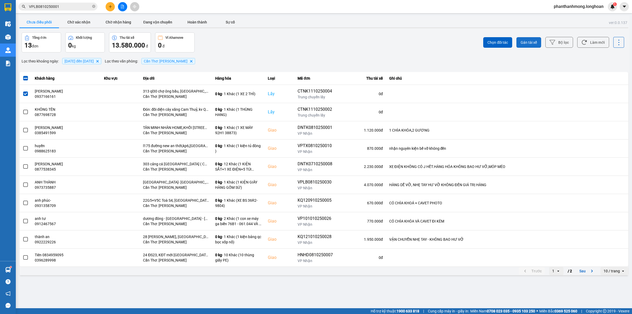
click at [527, 43] on span "Gán tài xế" at bounding box center [529, 42] width 16 height 5
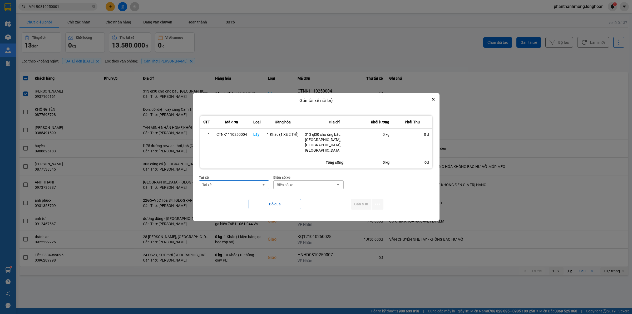
click at [227, 180] on div "Tài xế" at bounding box center [230, 184] width 62 height 8
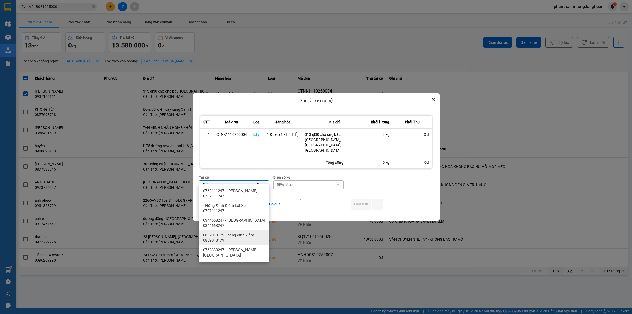
type input "dinh"
drag, startPoint x: 240, startPoint y: 251, endPoint x: 272, endPoint y: 206, distance: 54.8
click at [240, 251] on span "0762333247 - Nguyễn Bình Định 0762.333.247" at bounding box center [235, 252] width 64 height 11
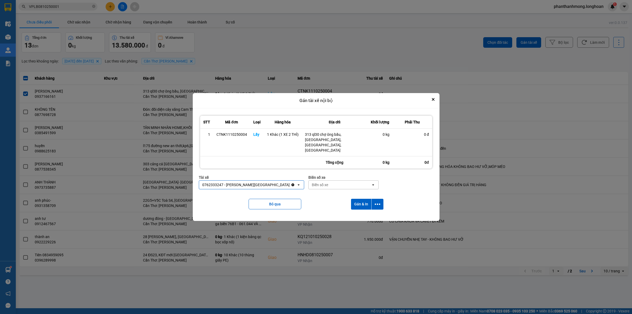
click at [320, 180] on div "Biển số xe" at bounding box center [340, 184] width 62 height 8
type input "95"
click at [320, 210] on span "29E-080.95" at bounding box center [310, 209] width 19 height 5
click at [375, 203] on icon "dialog" at bounding box center [378, 203] width 6 height 1
click at [361, 213] on span "Chỉ gán tài" at bounding box center [356, 212] width 17 height 5
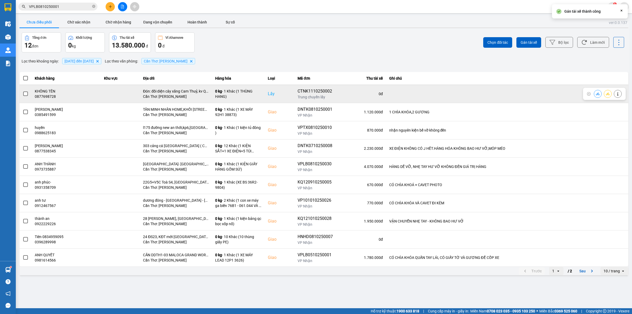
click at [25, 96] on span at bounding box center [25, 93] width 5 height 5
click at [23, 91] on input "checkbox" at bounding box center [23, 91] width 0 height 0
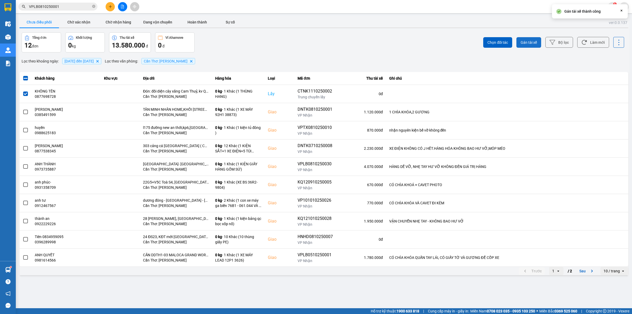
click at [540, 40] on button "Gán tài xế" at bounding box center [528, 42] width 25 height 11
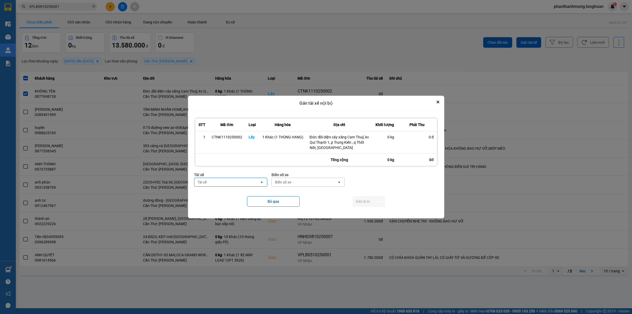
click at [240, 180] on div "Tài xế" at bounding box center [226, 182] width 65 height 8
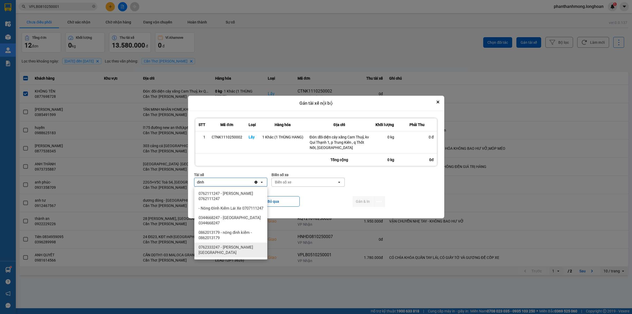
type input "dinh"
click at [239, 248] on span "0762333247 - Nguyễn Bình Định 0762.333.247" at bounding box center [232, 249] width 67 height 11
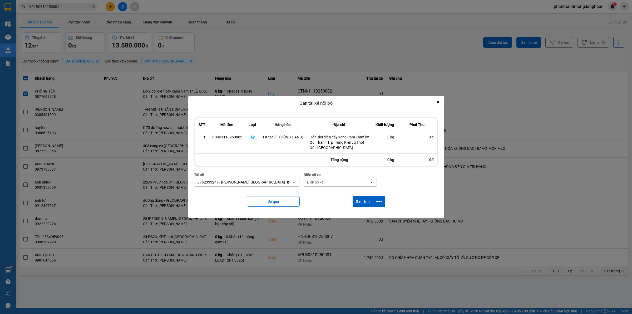
click at [319, 180] on div "Biển số xe" at bounding box center [336, 182] width 65 height 8
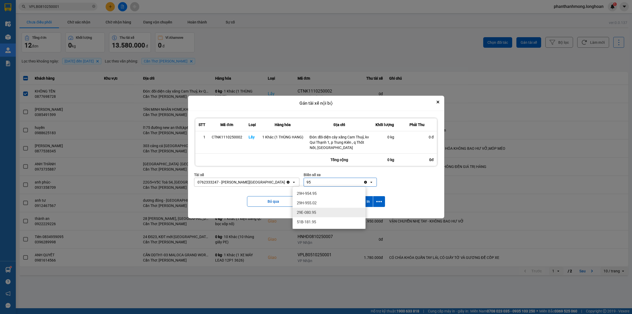
type input "95"
drag, startPoint x: 318, startPoint y: 213, endPoint x: 355, endPoint y: 203, distance: 38.7
click at [319, 212] on div "29E-080.95" at bounding box center [329, 211] width 73 height 9
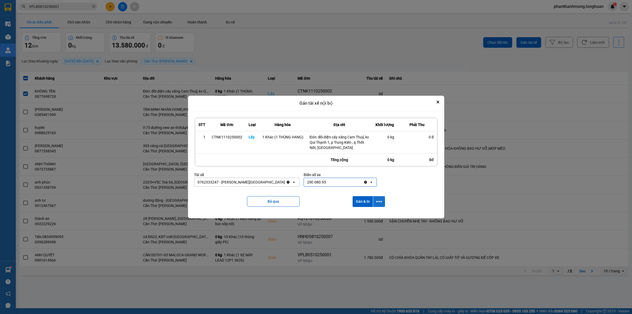
click at [378, 197] on button "dialog" at bounding box center [379, 201] width 12 height 11
click at [359, 214] on span "Chỉ gán tài" at bounding box center [357, 215] width 17 height 5
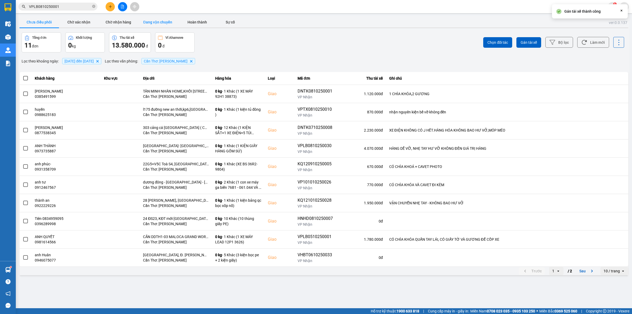
click at [154, 17] on button "Đang vận chuyển" at bounding box center [157, 22] width 39 height 11
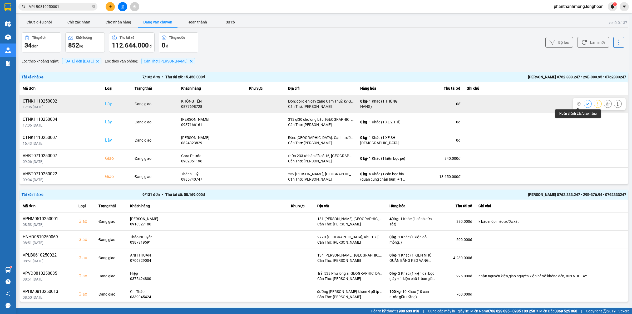
click at [586, 105] on icon at bounding box center [588, 104] width 4 height 4
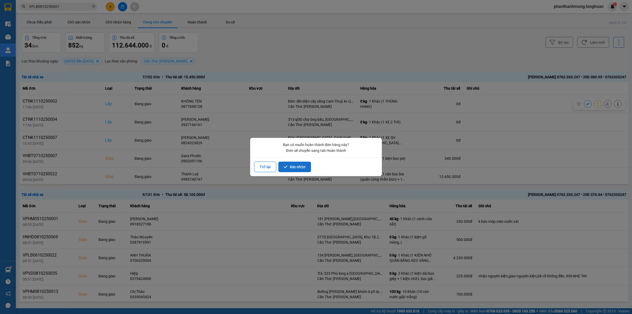
click at [300, 165] on button "Xác nhận" at bounding box center [294, 166] width 33 height 11
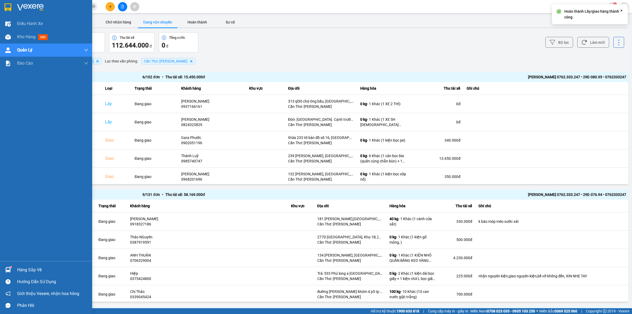
click at [5, 1] on div at bounding box center [46, 8] width 92 height 17
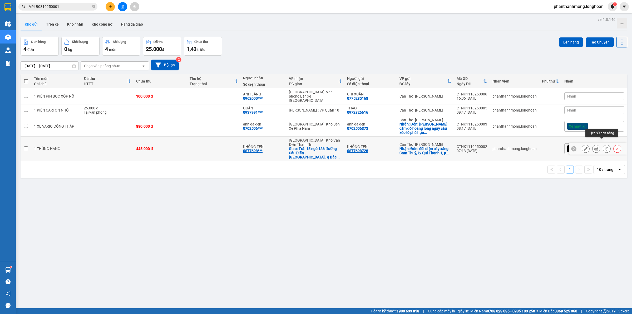
click at [603, 144] on button at bounding box center [606, 148] width 7 height 9
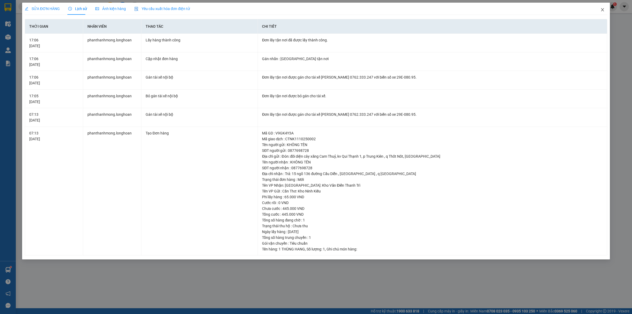
click at [598, 12] on span "Close" at bounding box center [602, 10] width 15 height 15
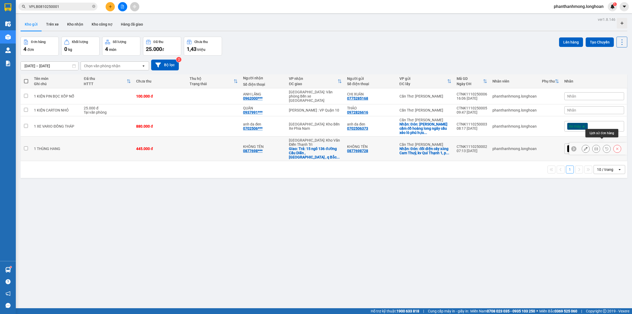
click at [614, 144] on button at bounding box center [617, 148] width 7 height 9
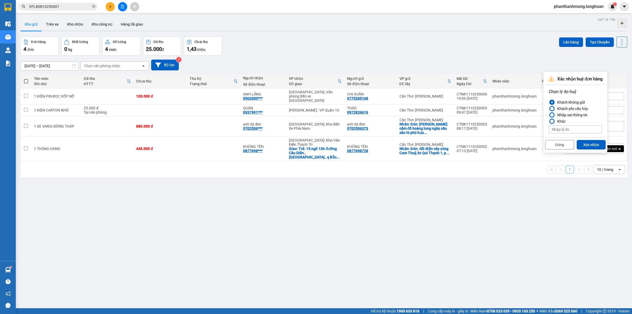
click at [553, 112] on div at bounding box center [551, 114] width 5 height 5
click at [549, 115] on input "Nhập sai thông tin" at bounding box center [549, 115] width 0 height 0
click at [586, 145] on button "Xác nhận" at bounding box center [591, 144] width 29 height 9
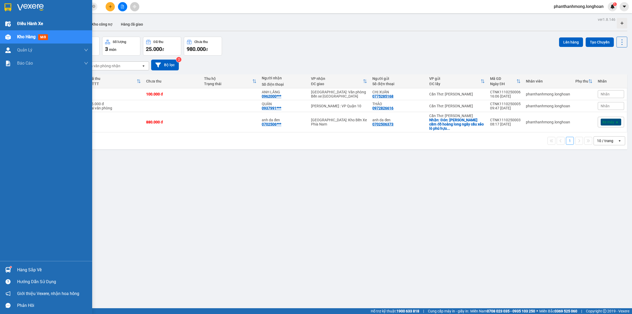
drag, startPoint x: 0, startPoint y: 6, endPoint x: 71, endPoint y: 29, distance: 74.9
click at [1, 6] on div at bounding box center [46, 8] width 92 height 17
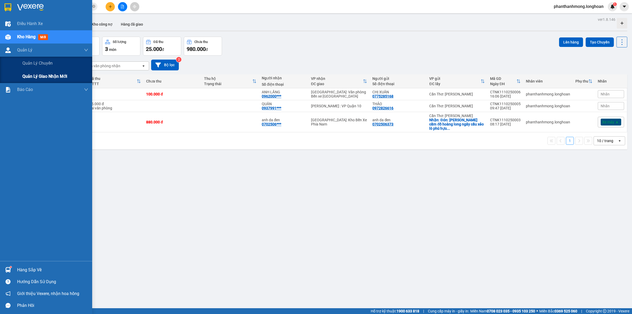
click at [58, 74] on span "Quản lý giao nhận mới" at bounding box center [44, 76] width 45 height 7
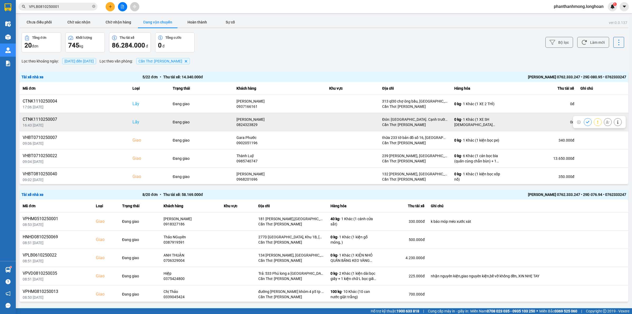
click at [573, 123] on div at bounding box center [599, 122] width 53 height 12
click at [584, 122] on button at bounding box center [587, 121] width 7 height 9
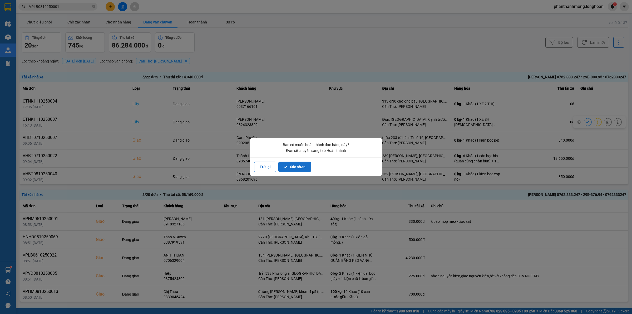
click at [286, 164] on button "Xác nhận" at bounding box center [294, 166] width 33 height 11
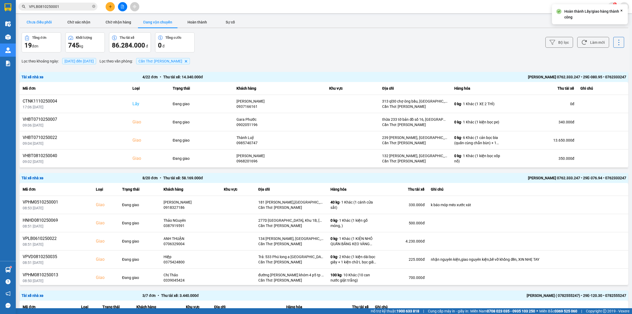
click at [39, 19] on button "Chưa điều phối" at bounding box center [38, 22] width 39 height 11
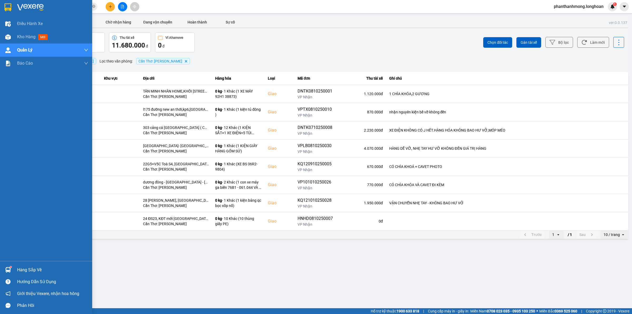
click at [12, 6] on div at bounding box center [46, 8] width 92 height 17
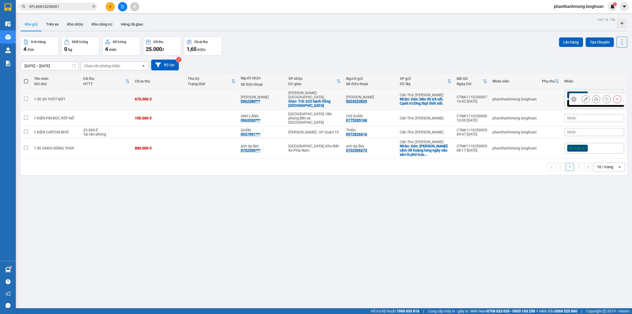
click at [615, 99] on icon at bounding box center [617, 99] width 4 height 4
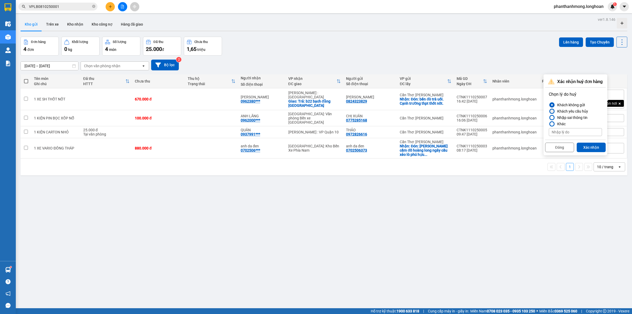
click at [571, 108] on div "Khách yêu cầu hủy" at bounding box center [571, 111] width 33 height 6
click at [549, 111] on input "Khách yêu cầu hủy" at bounding box center [549, 111] width 0 height 0
click at [583, 148] on button "Xác nhận" at bounding box center [591, 146] width 29 height 9
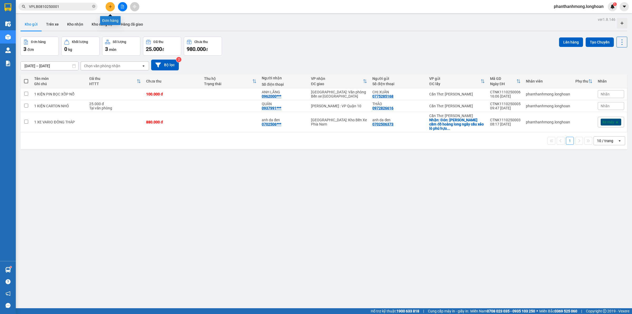
click at [112, 7] on button at bounding box center [110, 6] width 9 height 9
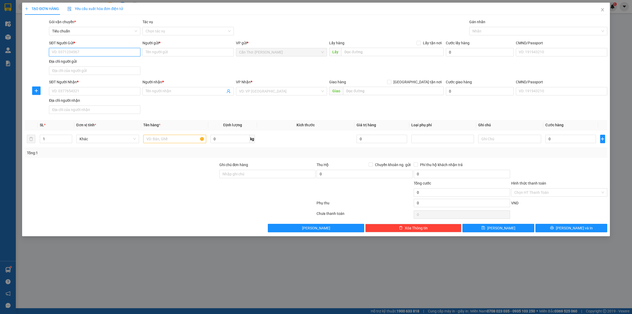
click at [110, 55] on input "SĐT Người Gửi *" at bounding box center [94, 52] width 91 height 8
paste input "0877698728"
type input "0877698728"
click at [107, 88] on input "SĐT Người Nhận *" at bounding box center [94, 91] width 91 height 8
paste input "0877698728"
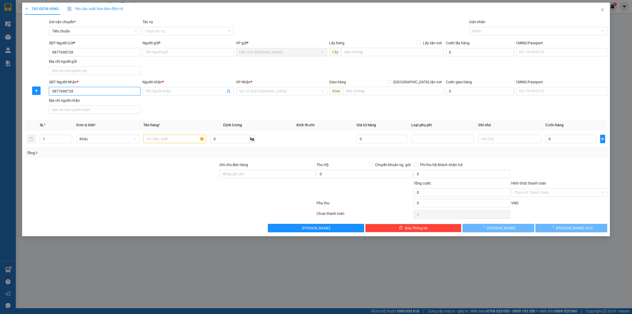
type input "0877698728"
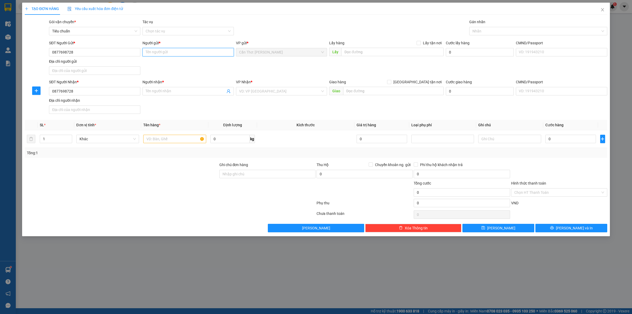
click at [167, 50] on input "Người gửi *" at bounding box center [187, 52] width 91 height 8
type input "người gởi"
click at [162, 90] on input "Người nhận *" at bounding box center [186, 91] width 80 height 6
type input "người nhận"
click at [285, 92] on input "search" at bounding box center [279, 91] width 81 height 8
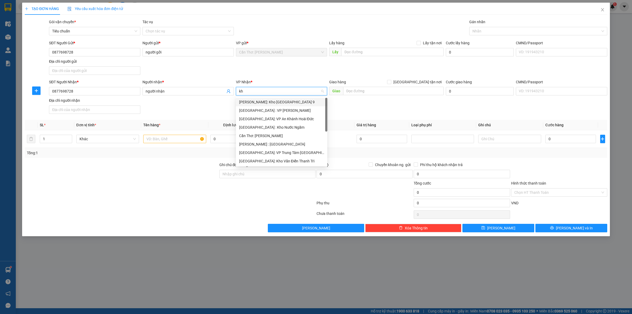
type input "kho"
click at [273, 131] on div "Hà Nội: Kho Văn Điển Thanh Trì" at bounding box center [281, 135] width 91 height 8
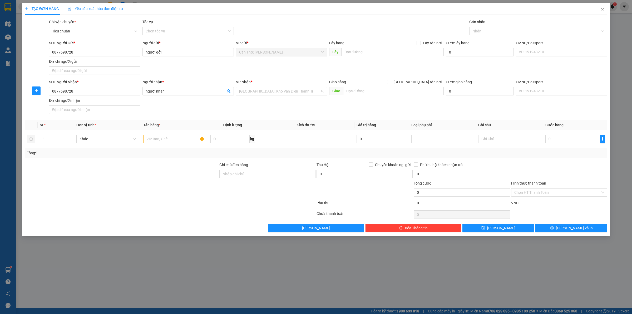
scroll to position [170, 0]
click at [396, 51] on input "text" at bounding box center [392, 52] width 102 height 8
paste input "Đón: đối diện cây xăng Cam Thuỷ, kv Qui Thạnh 1, p Trung Kiên , q Thốt Nốt, [GE…"
type input "Đón: đối diện cây xăng Cam Thuỷ, kv Qui Thạnh 1, p Trung Kiên , q Thốt Nốt, [GE…"
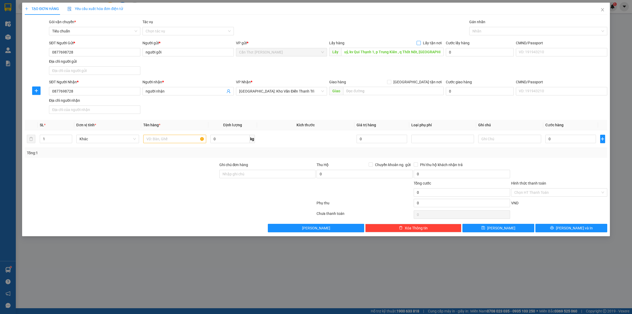
scroll to position [0, 0]
click at [420, 44] on input "Lấy tận nơi" at bounding box center [419, 43] width 4 height 4
checkbox input "true"
click at [409, 86] on div "Giao hàng Giao tận nơi" at bounding box center [386, 83] width 115 height 8
click at [413, 91] on input "text" at bounding box center [393, 91] width 101 height 8
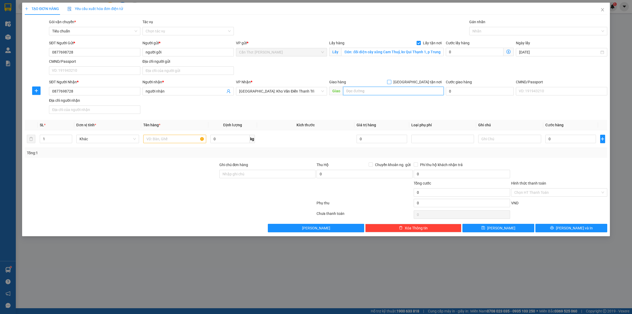
paste input "Trả: 15 ngõ 136 đường Cầu Diễn , p Minh Khai , q Bắc Từ Liêm"
type input "Trả: 15 ngõ 136 đường Cầu Diễn , p Minh Khai , q Bắc Từ Liêm"
click at [391, 82] on input "[GEOGRAPHIC_DATA] tận nơi" at bounding box center [389, 82] width 4 height 4
checkbox input "true"
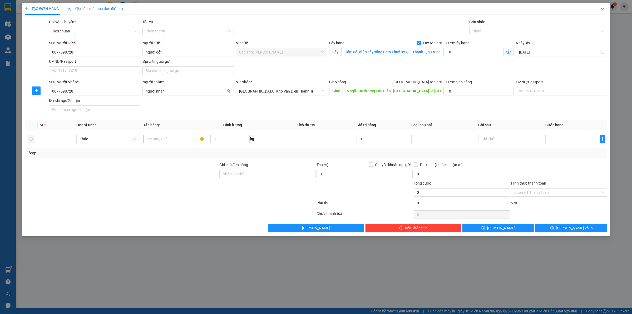
scroll to position [0, 0]
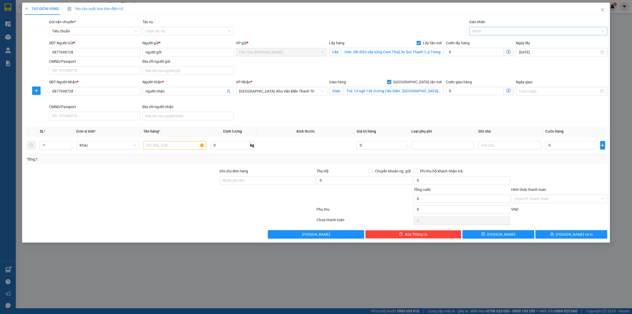
click at [484, 32] on div at bounding box center [536, 31] width 130 height 6
type input "gtn"
click at [484, 41] on div "[GEOGRAPHIC_DATA] tận nơi" at bounding box center [538, 42] width 132 height 6
click at [459, 52] on input "0" at bounding box center [475, 52] width 58 height 8
type input "6"
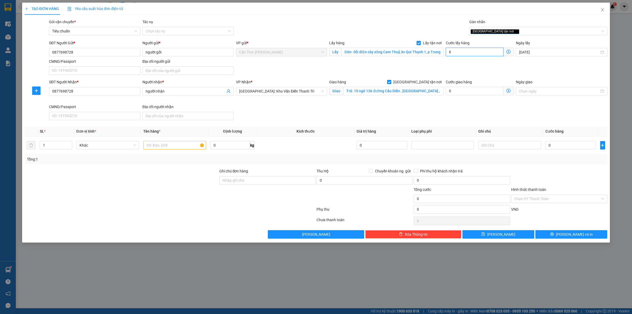
type input "6"
type input "65"
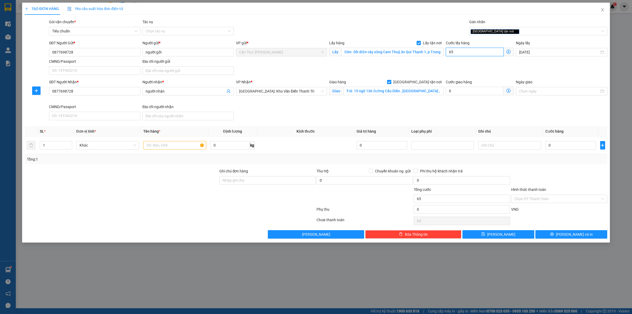
type input "650"
type input "6.500"
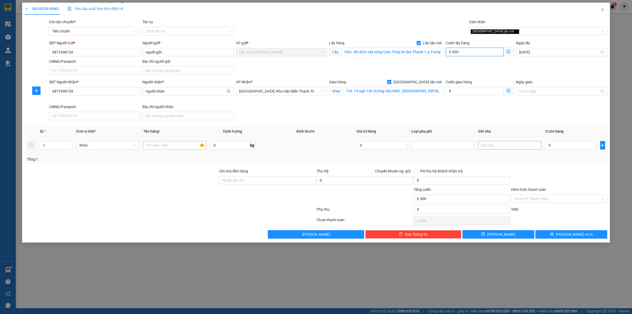
type input "65.000"
click at [567, 144] on input "0" at bounding box center [570, 145] width 51 height 8
type input "3"
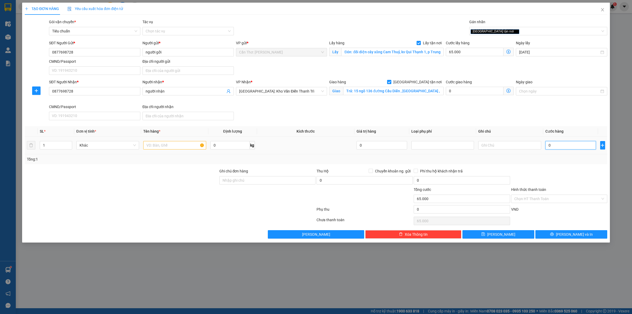
type input "65.003"
type input "38"
type input "65.038"
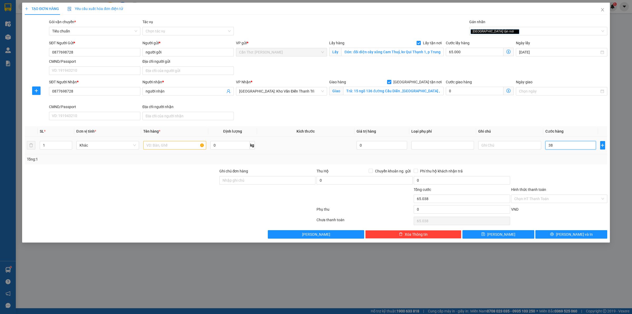
type input "380"
type input "65.380"
type input "3.800"
type input "68.800"
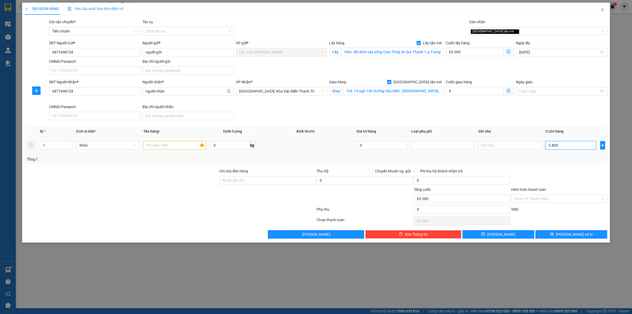
type input "68.800"
type input "38.000"
type input "103.000"
type input "380.000"
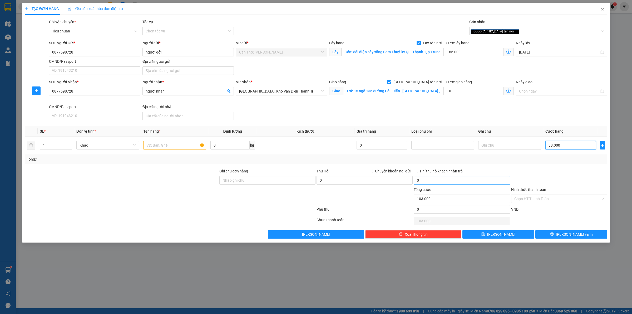
type input "445.000"
type input "380.000"
click at [184, 145] on input "text" at bounding box center [174, 145] width 63 height 8
type input "1 thùng hàng"
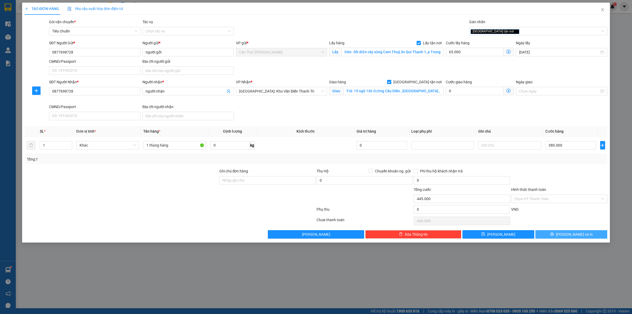
click at [548, 234] on button "Lưu và In" at bounding box center [571, 234] width 72 height 8
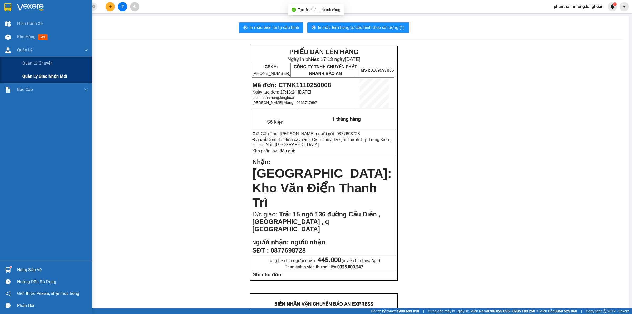
click at [47, 81] on div "Quản lý giao nhận mới" at bounding box center [55, 76] width 66 height 13
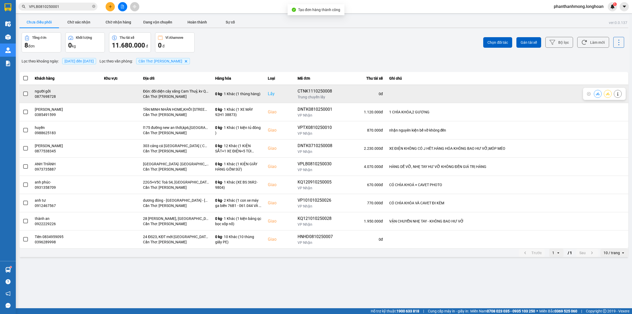
click at [27, 94] on span at bounding box center [25, 93] width 5 height 5
click at [23, 91] on input "checkbox" at bounding box center [23, 91] width 0 height 0
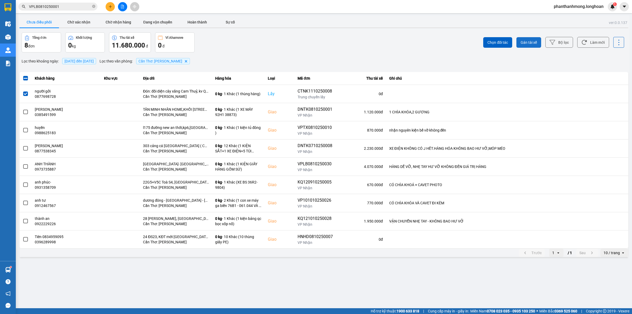
click at [536, 44] on span "Gán tài xế" at bounding box center [529, 42] width 16 height 5
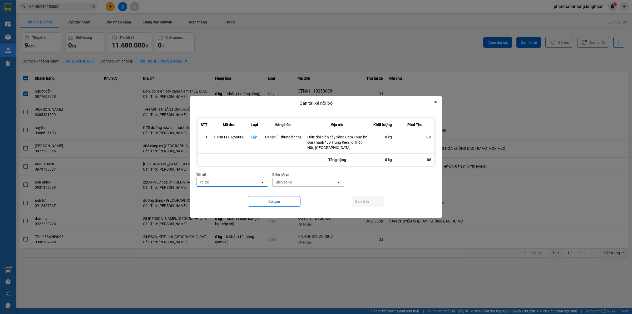
click at [242, 187] on div "Tài xế Tài xế open" at bounding box center [232, 181] width 72 height 19
click at [243, 185] on div "Tài xế" at bounding box center [228, 182] width 64 height 8
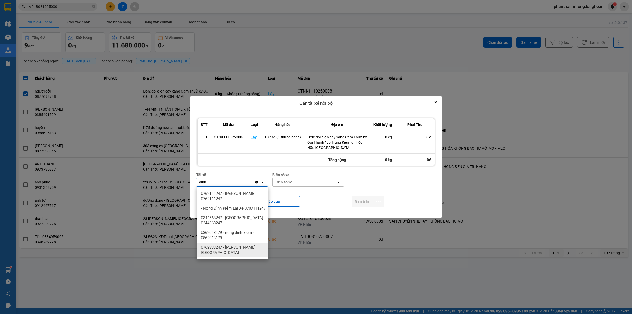
type input "dinh"
click at [236, 255] on span "0762333247 - Nguyễn Bình Định 0762.333.247" at bounding box center [233, 249] width 65 height 11
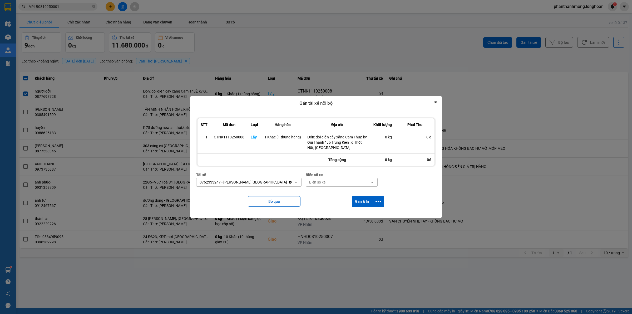
click at [307, 186] on div "Biển số xe Biển số xe open" at bounding box center [342, 181] width 72 height 19
click at [311, 182] on div "Biển số xe" at bounding box center [317, 181] width 16 height 5
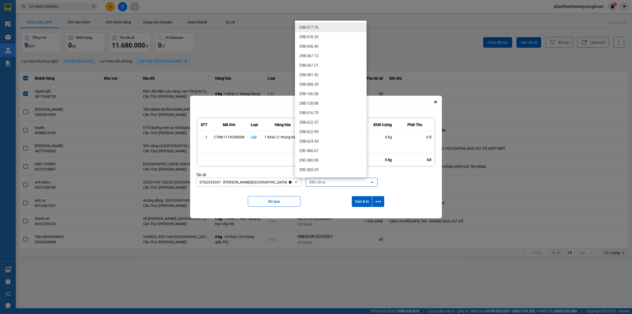
type input "7"
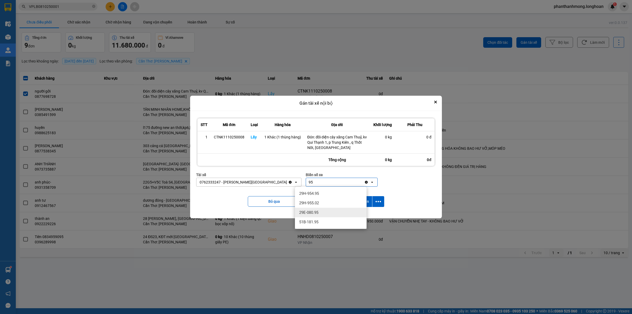
type input "95"
click at [315, 215] on div "29E-080.95" at bounding box center [331, 211] width 72 height 9
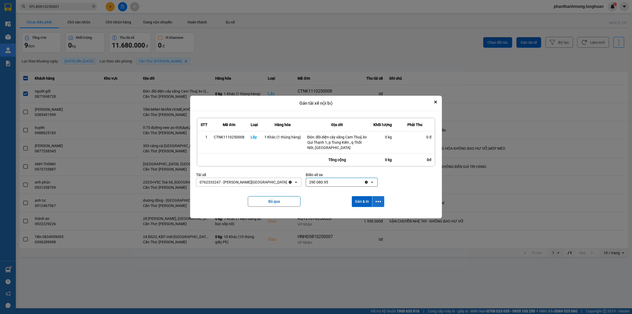
click at [380, 203] on icon "dialog" at bounding box center [378, 202] width 6 height 6
click at [369, 215] on div "Chỉ gán tài" at bounding box center [364, 215] width 31 height 5
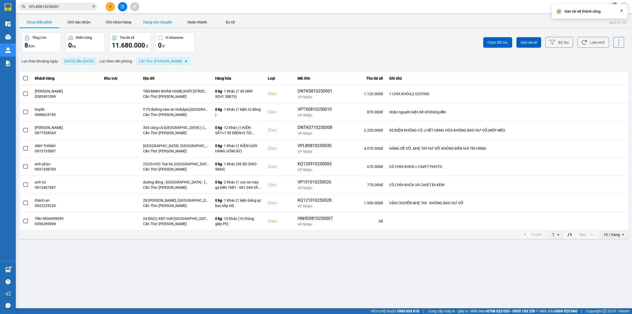
click at [157, 21] on button "Đang vận chuyển" at bounding box center [157, 22] width 39 height 11
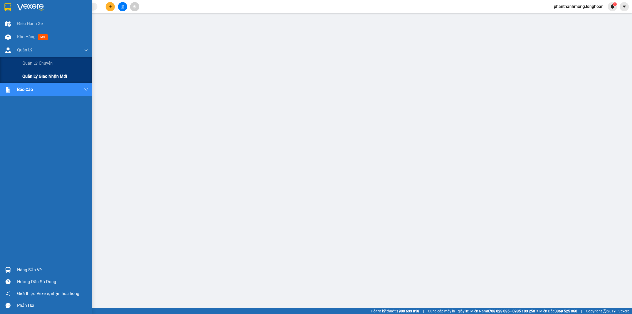
click at [30, 72] on div "Quản lý giao nhận mới" at bounding box center [55, 76] width 66 height 13
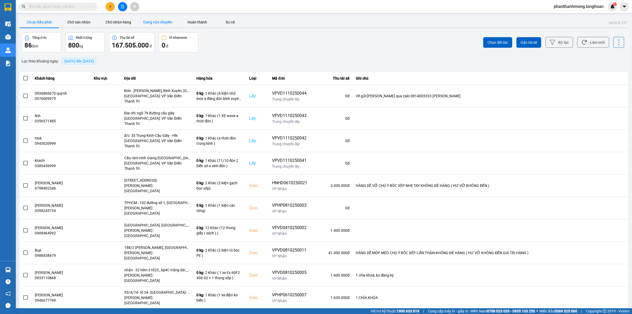
click at [146, 22] on button "Đang vận chuyển" at bounding box center [157, 22] width 39 height 11
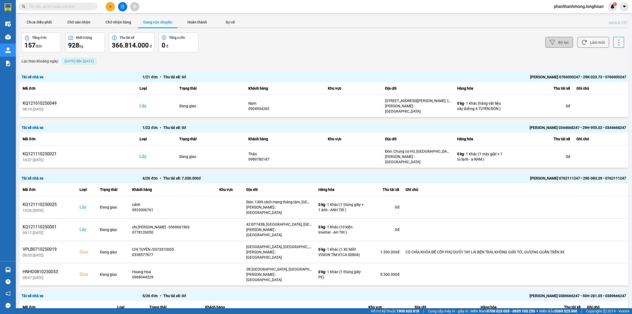
click at [568, 40] on button "Bộ lọc" at bounding box center [559, 42] width 28 height 11
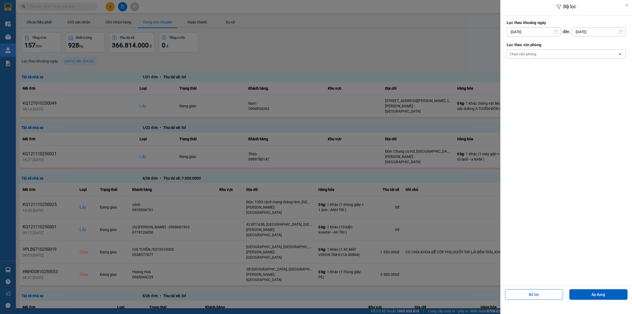
click at [530, 68] on div "1" at bounding box center [530, 70] width 7 height 6
type input "[DATE]"
click at [542, 51] on div "Chọn văn phòng" at bounding box center [562, 54] width 111 height 8
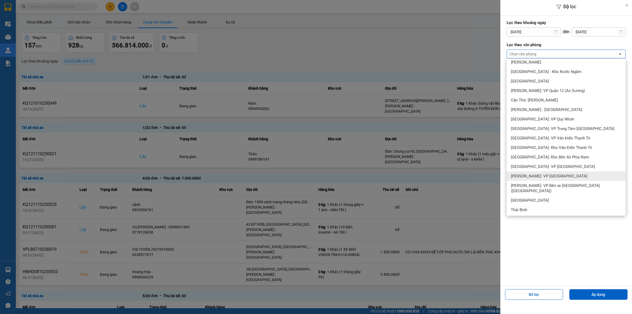
scroll to position [197, 0]
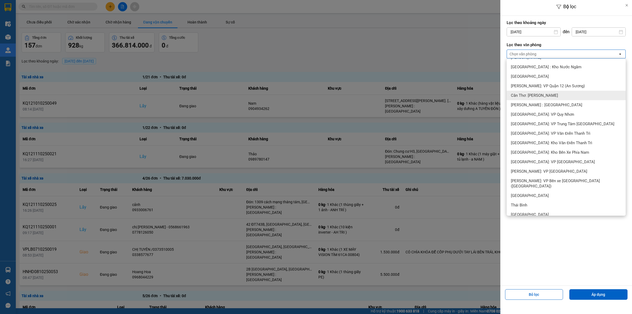
click at [541, 97] on span "Cần Thơ: [PERSON_NAME]" at bounding box center [534, 95] width 47 height 5
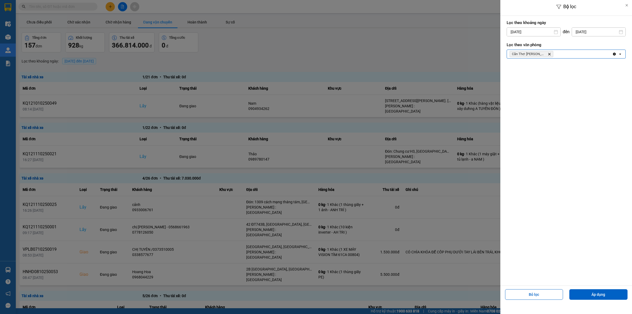
click at [589, 287] on div "Bỏ lọc Áp dụng" at bounding box center [566, 296] width 129 height 19
click at [589, 294] on button "Áp dụng" at bounding box center [598, 294] width 58 height 11
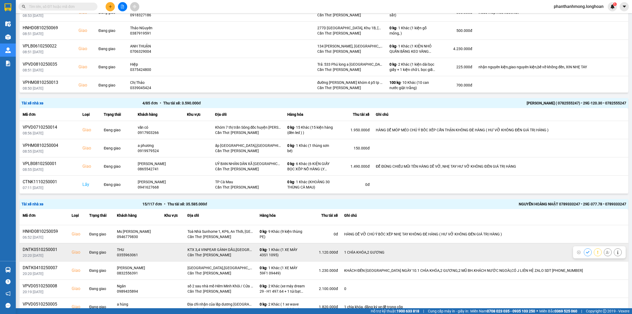
scroll to position [66, 0]
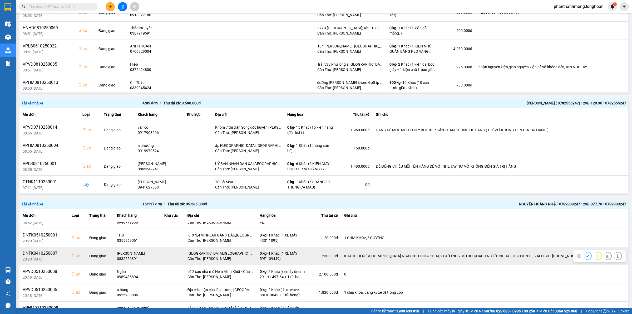
click at [547, 255] on div "KHÁCH ĐẾN PHÚ QUỐC NGÀY 10.1 CHÌA KHÓA,2 GƯƠNG,2 MŨ BH.KHÁCH NƯỚC NGOÀI,CÓ J LI…" at bounding box center [484, 255] width 281 height 5
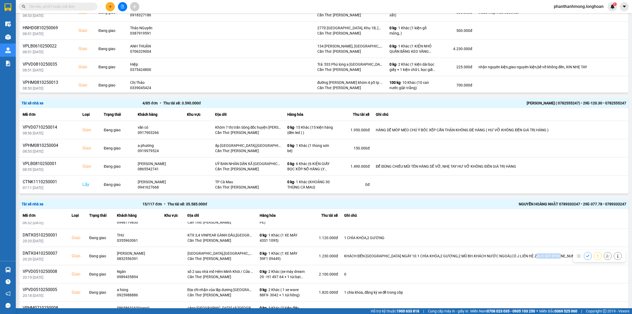
copy div "375297929350"
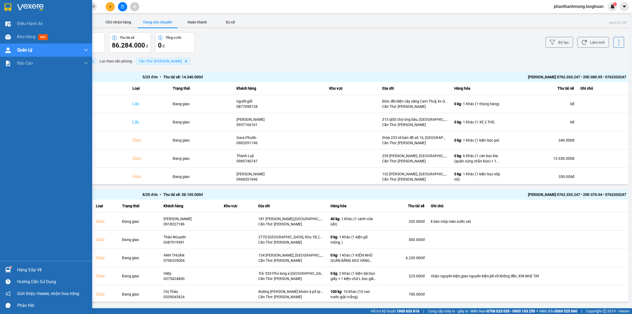
click at [11, 9] on img at bounding box center [7, 7] width 7 height 8
